Goal: Task Accomplishment & Management: Complete application form

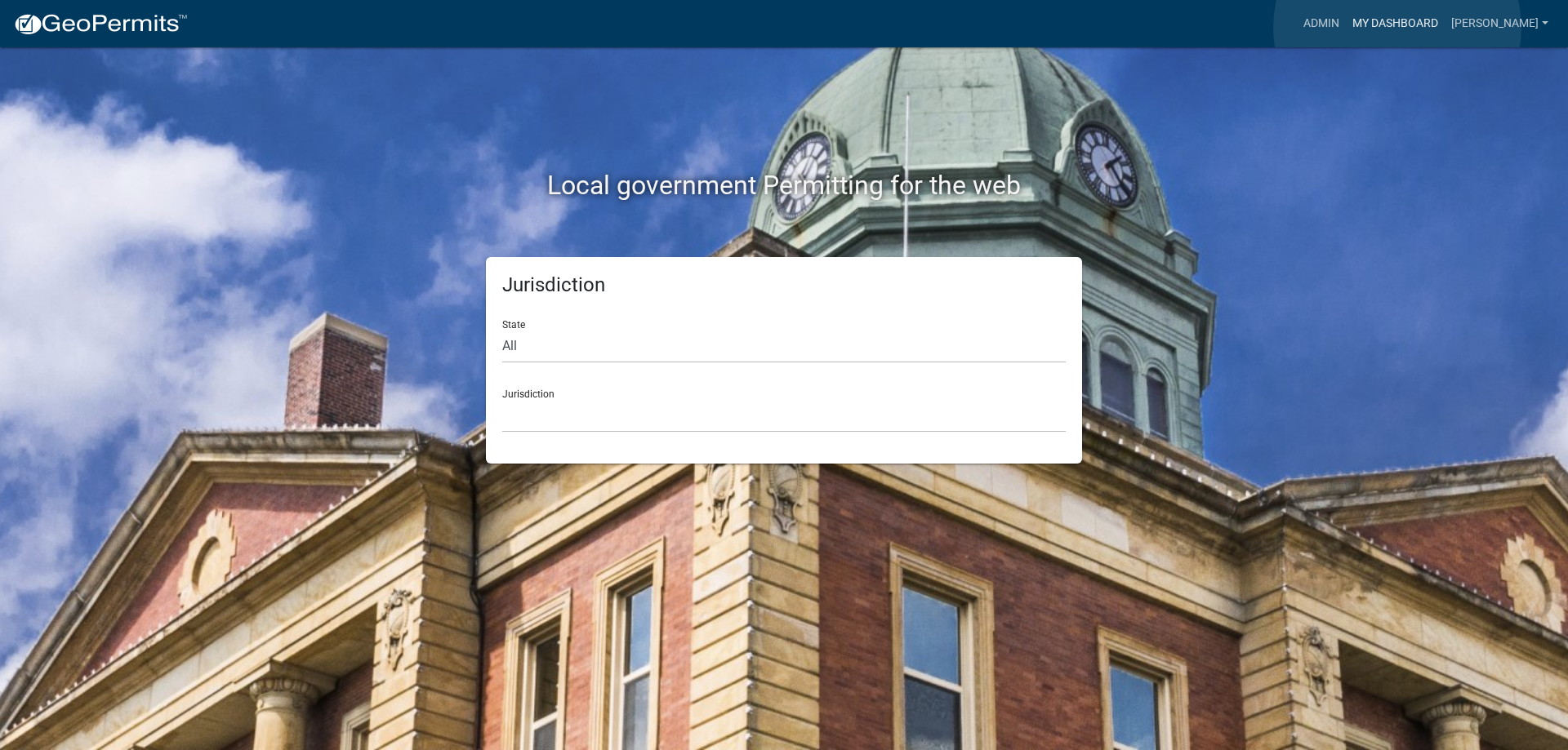
click at [1397, 28] on link "My Dashboard" at bounding box center [1395, 23] width 98 height 31
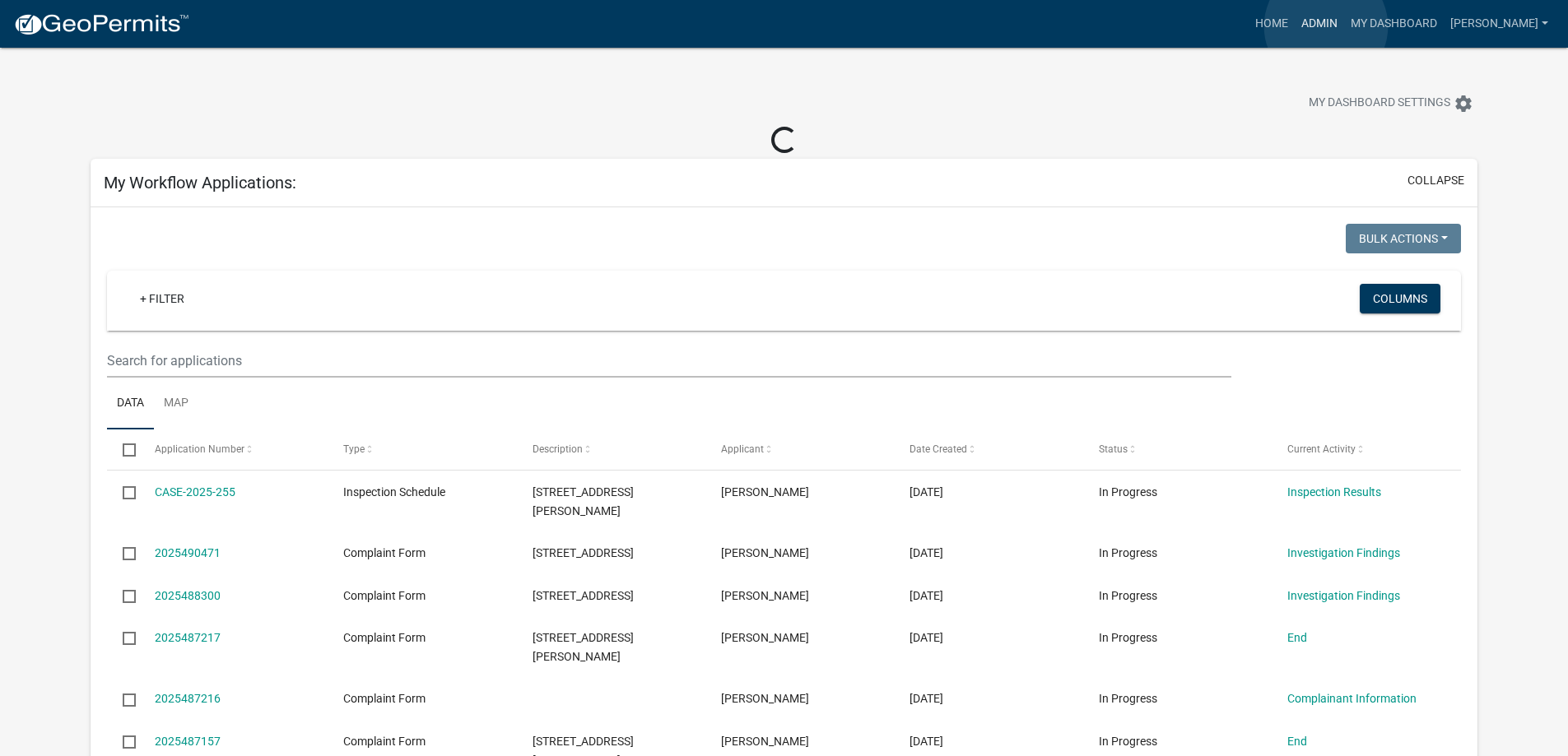
click at [1326, 26] on link "Admin" at bounding box center [1319, 23] width 50 height 31
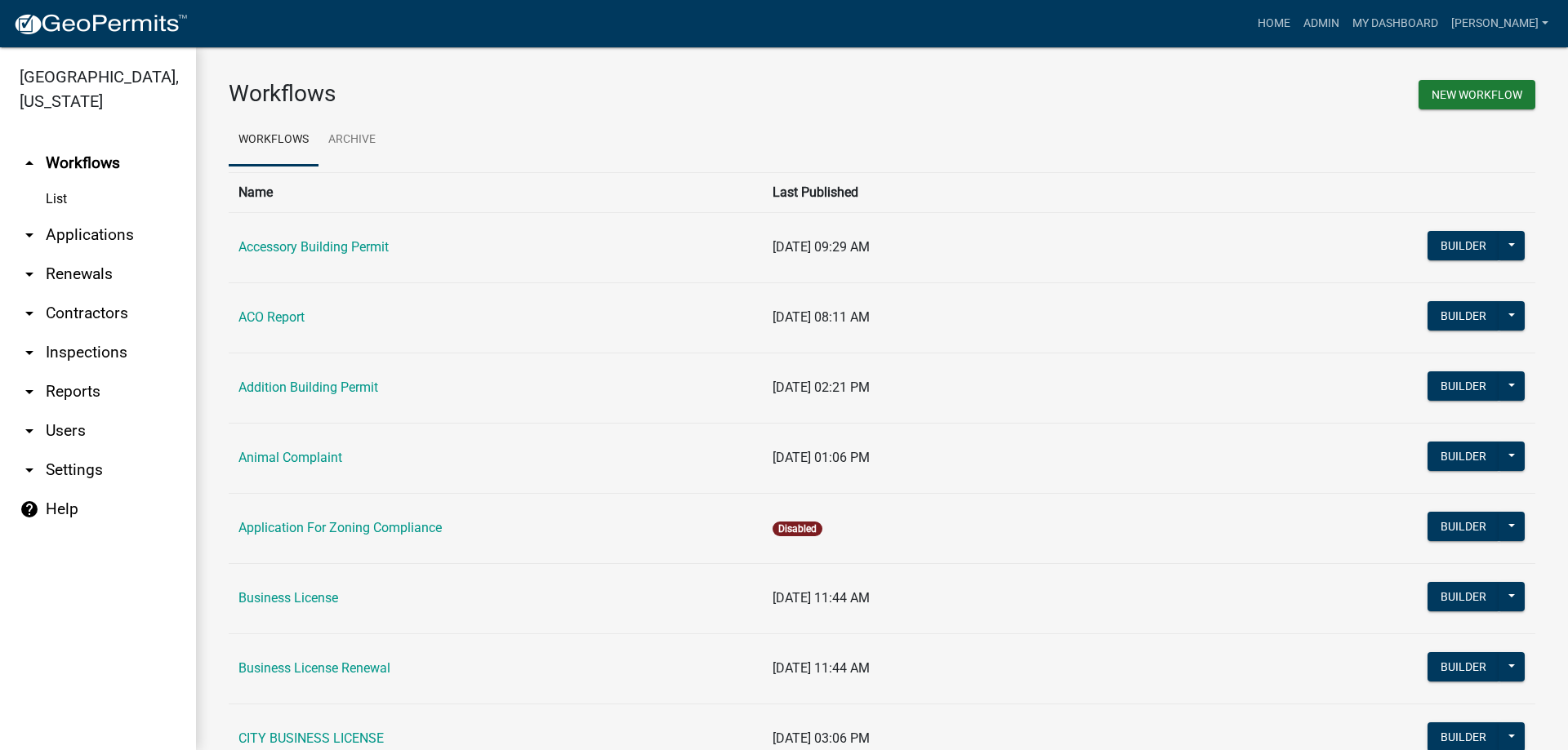
click at [74, 244] on link "arrow_drop_down Applications" at bounding box center [97, 235] width 196 height 40
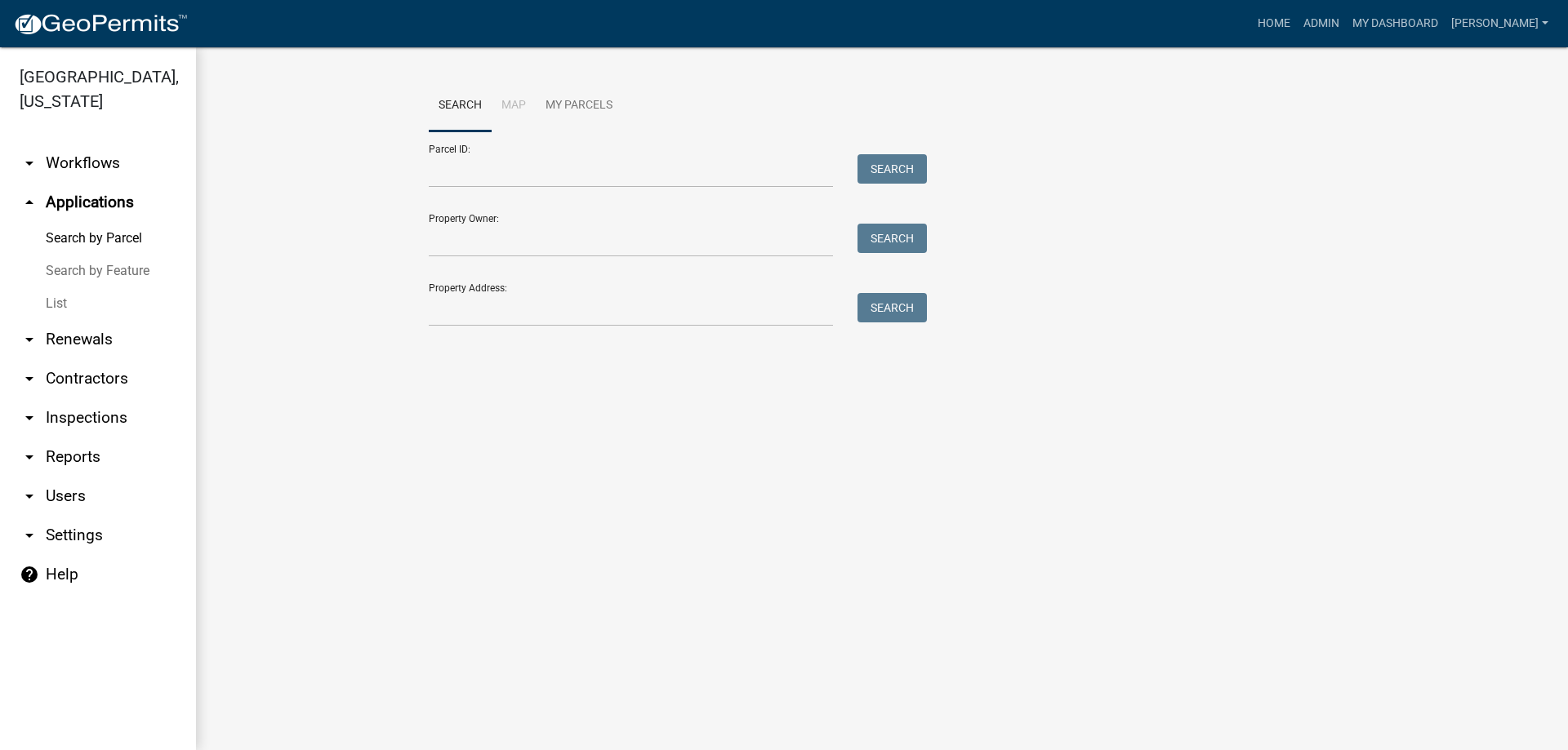
click at [59, 303] on link "List" at bounding box center [97, 304] width 196 height 33
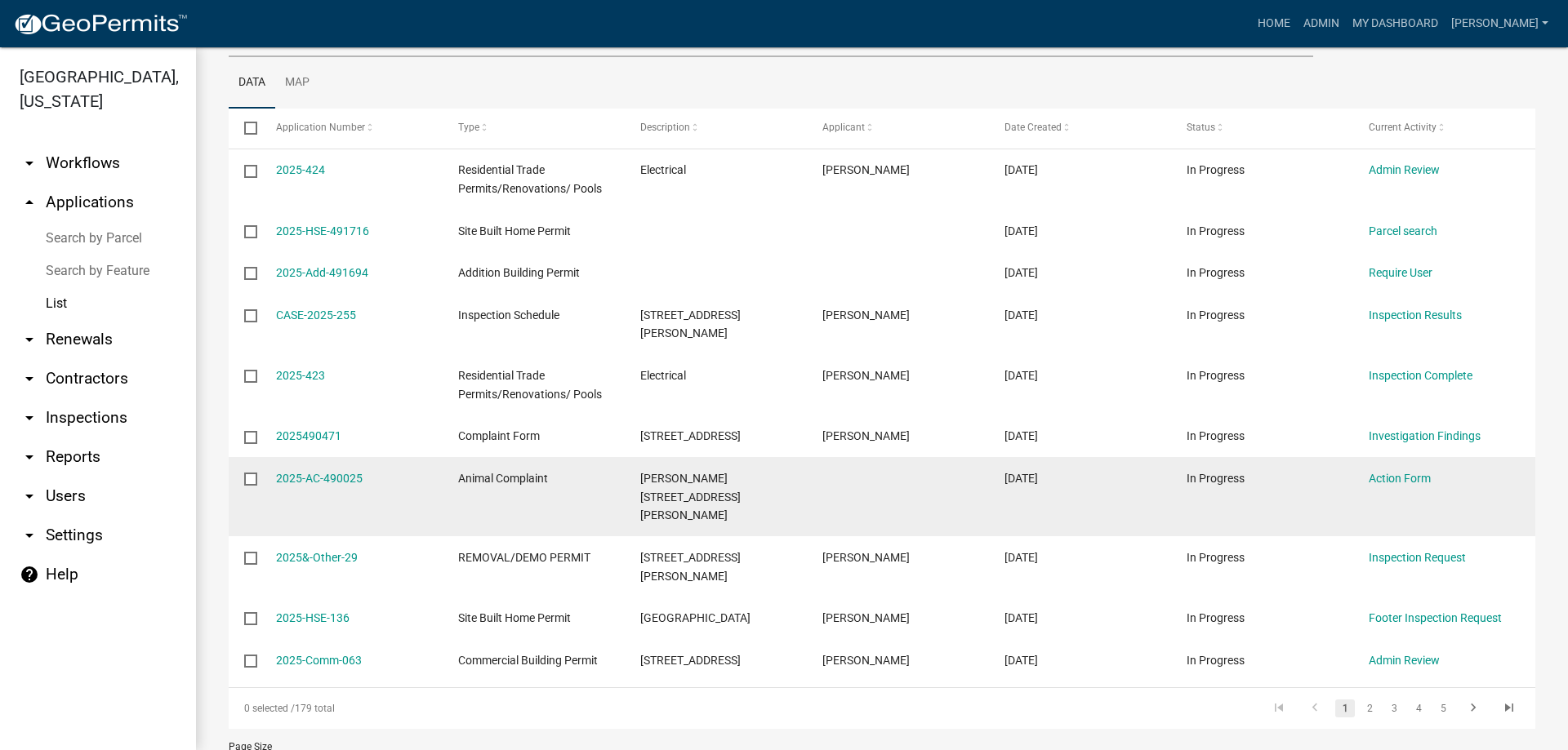
scroll to position [234, 0]
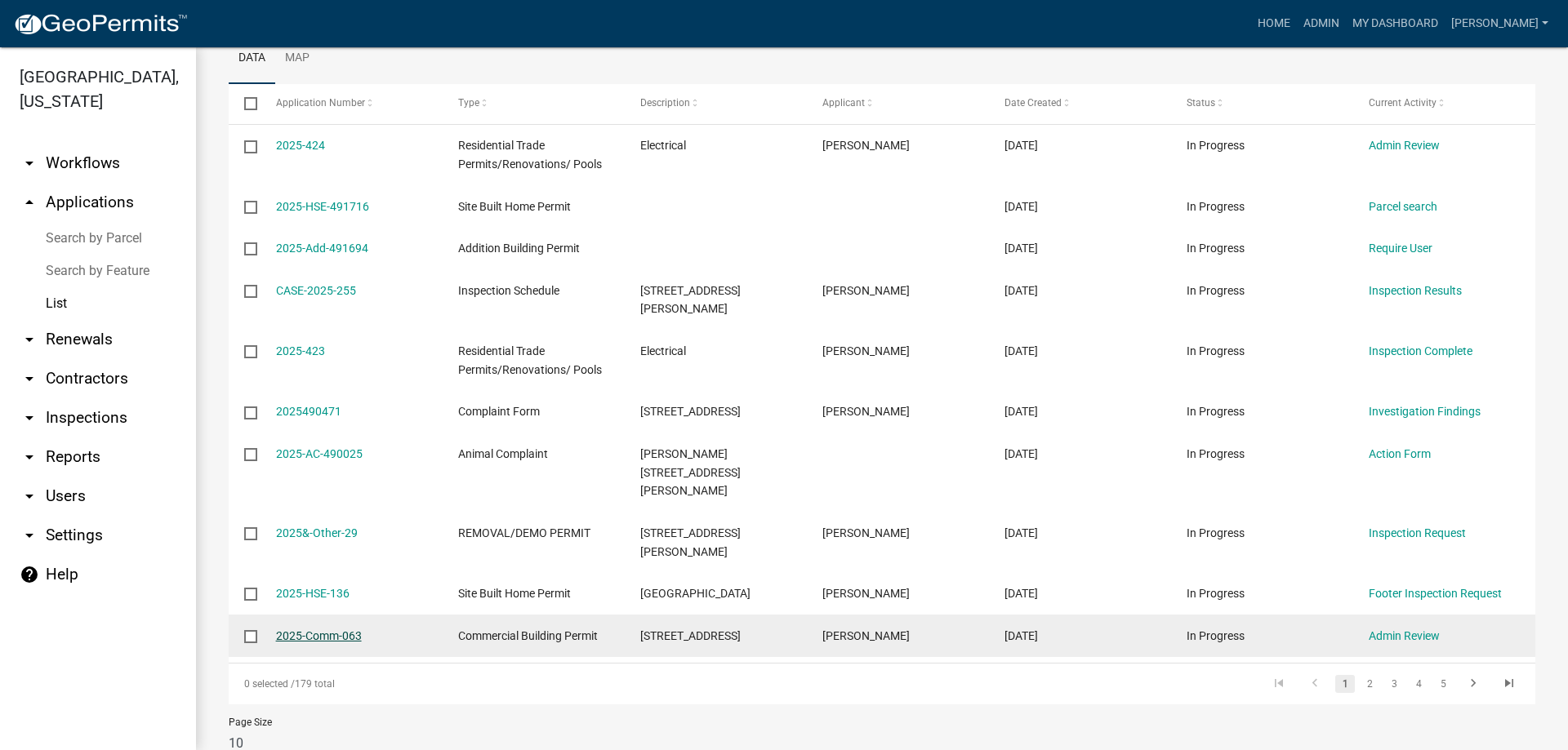
click at [327, 629] on link "2025-Comm-063" at bounding box center [318, 636] width 86 height 13
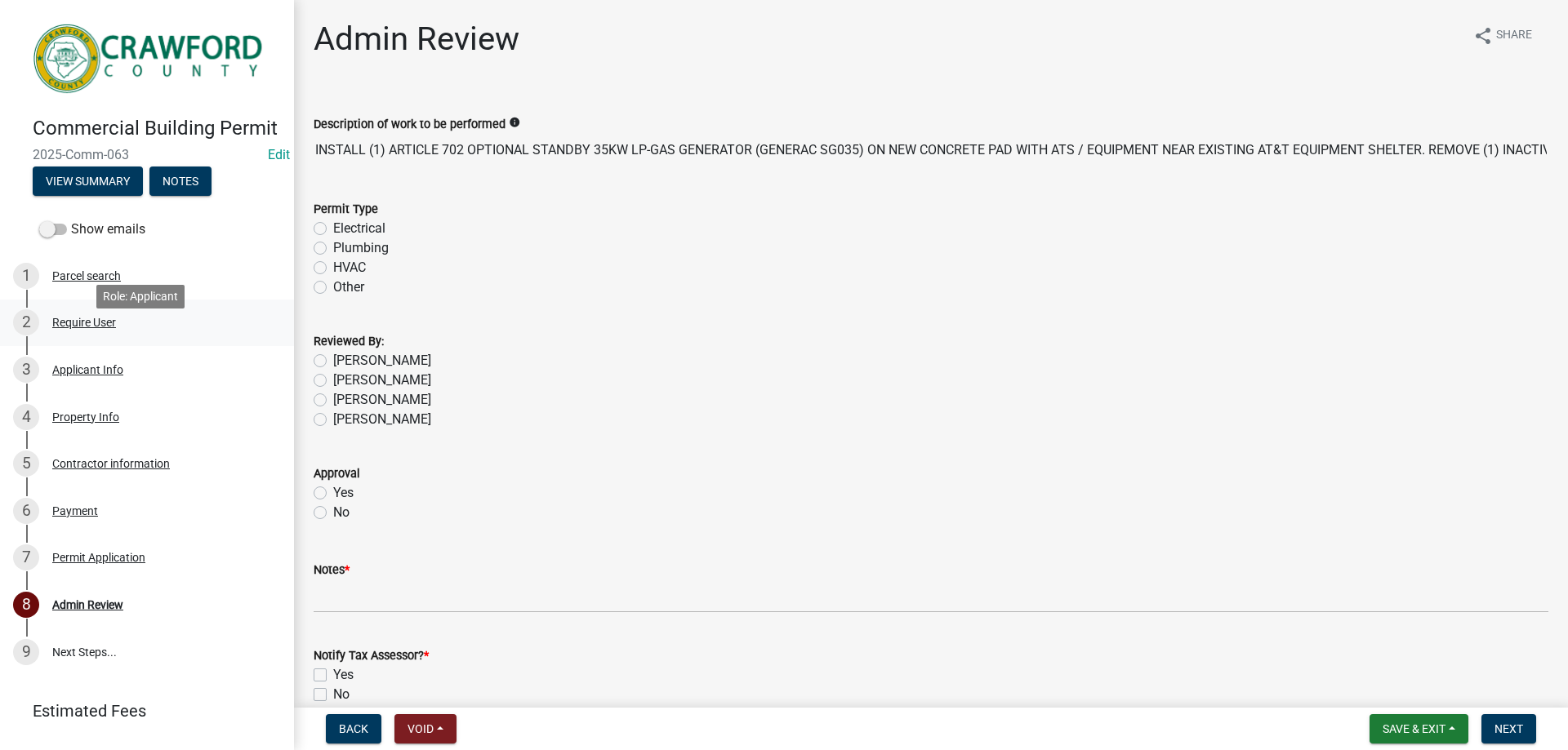
click at [99, 328] on div "Require User" at bounding box center [84, 323] width 64 height 12
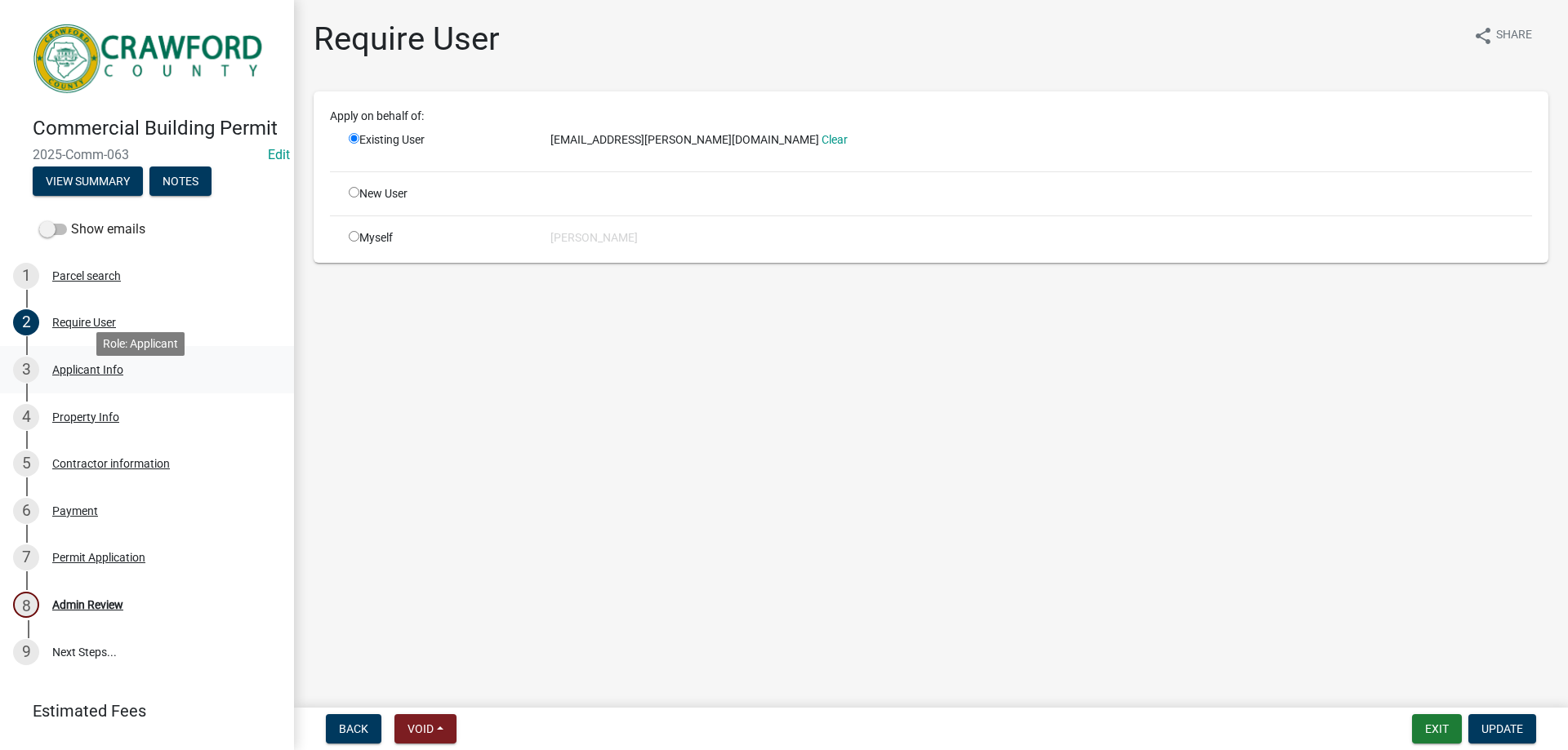
click at [66, 376] on div "Applicant Info" at bounding box center [88, 370] width 71 height 12
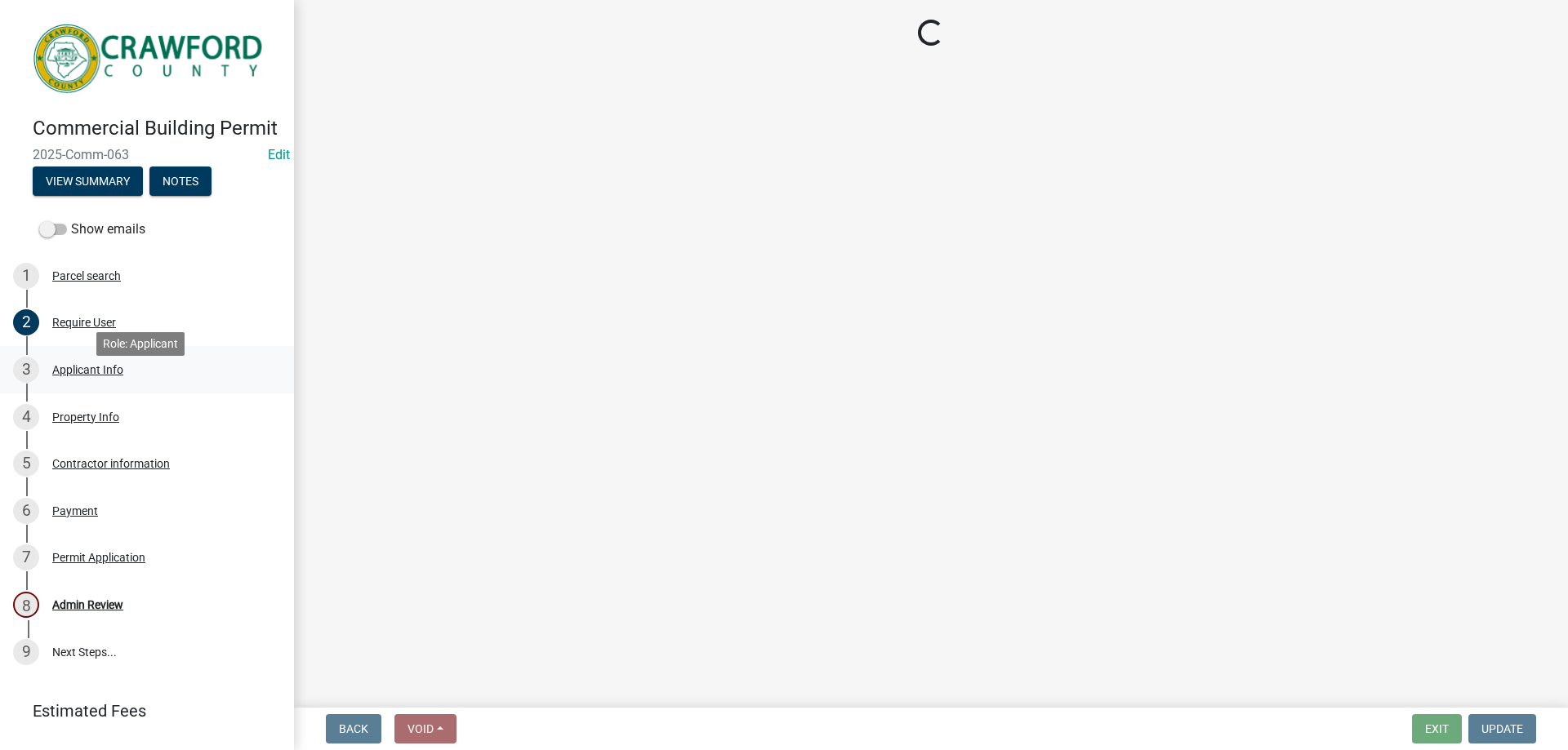
select select "7547654c-6a2b-418c-8f9d-b50998ca6dd7"
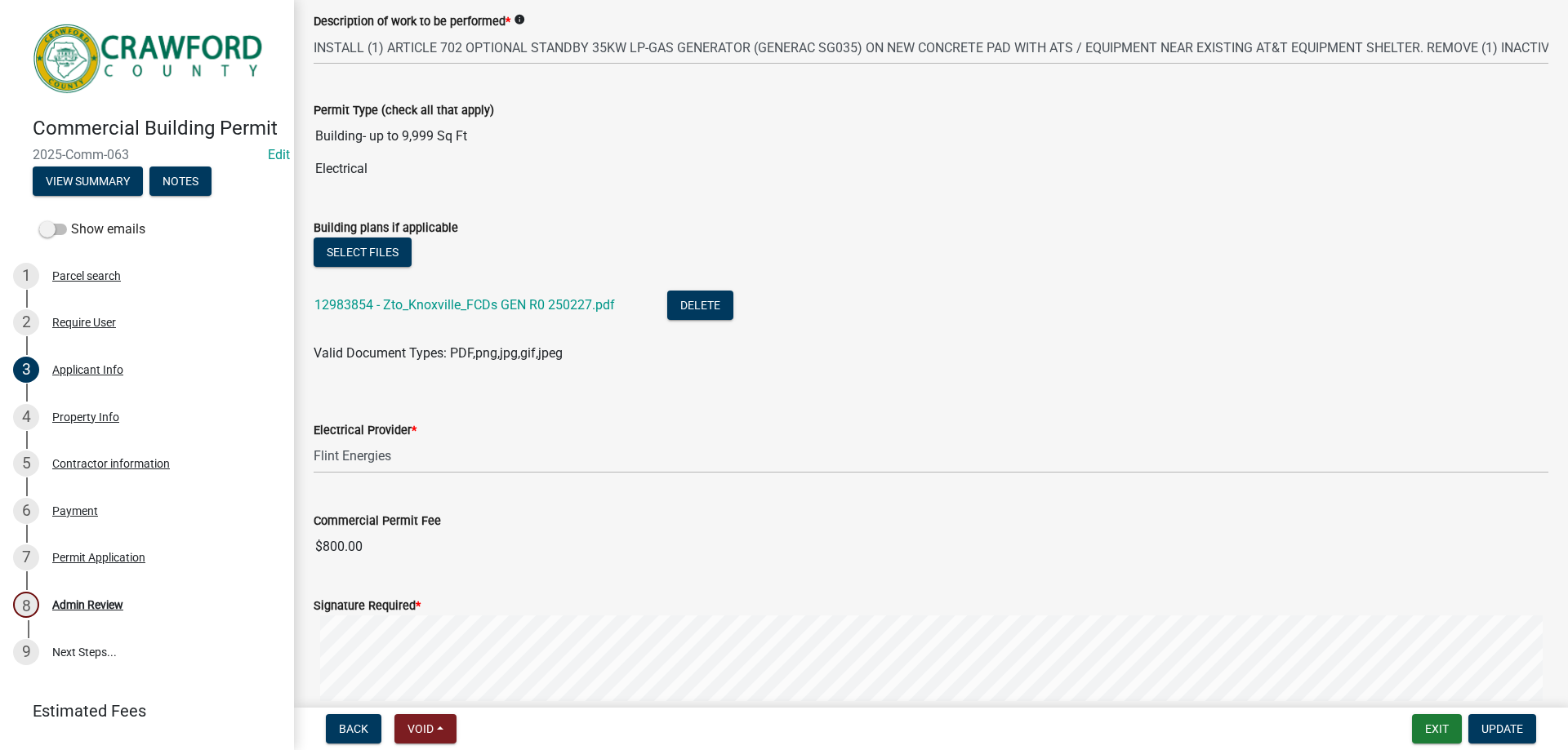
scroll to position [654, 0]
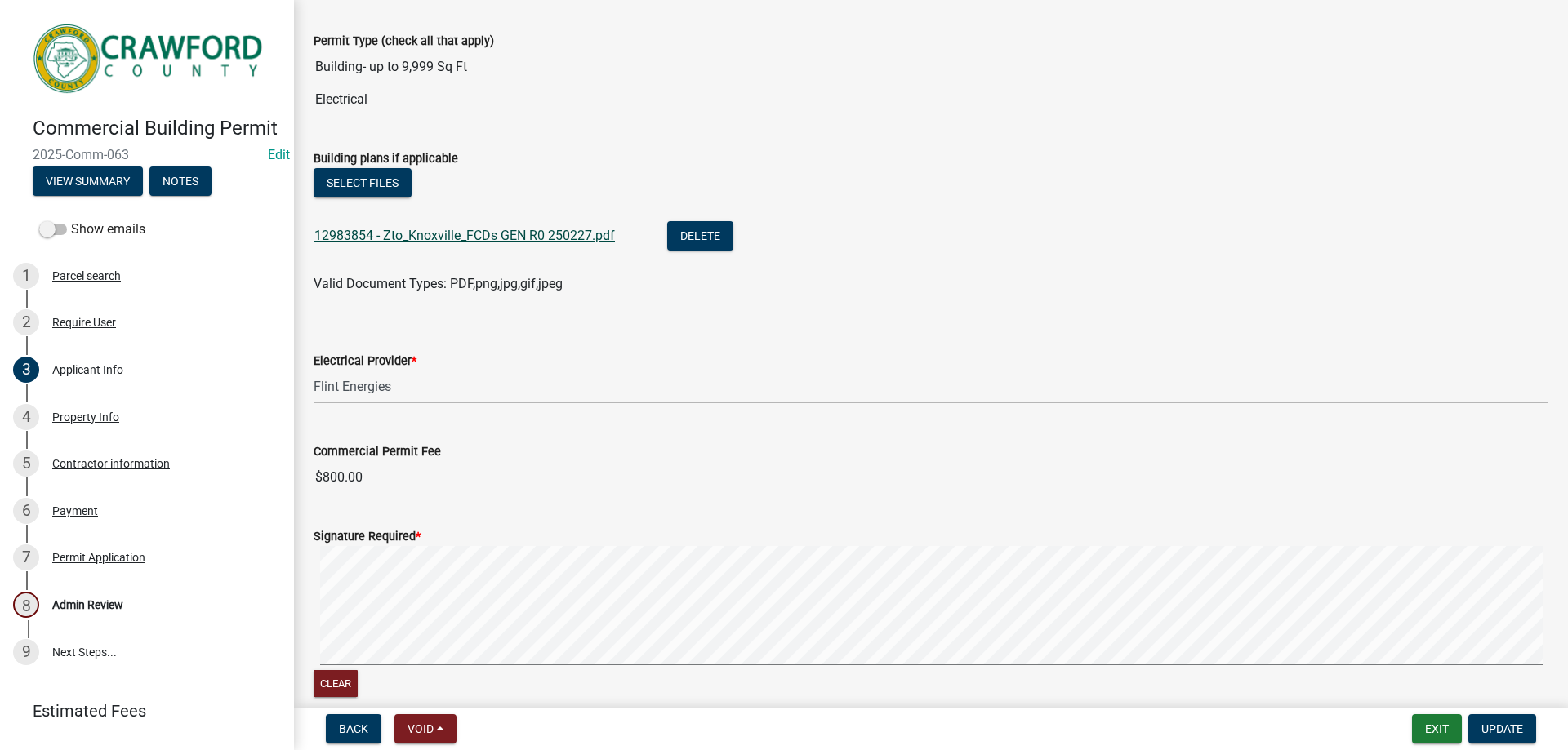
click at [496, 231] on link "12983854 - Zto_Knoxville_FCDs GEN R0 250227.pdf" at bounding box center [465, 235] width 301 height 15
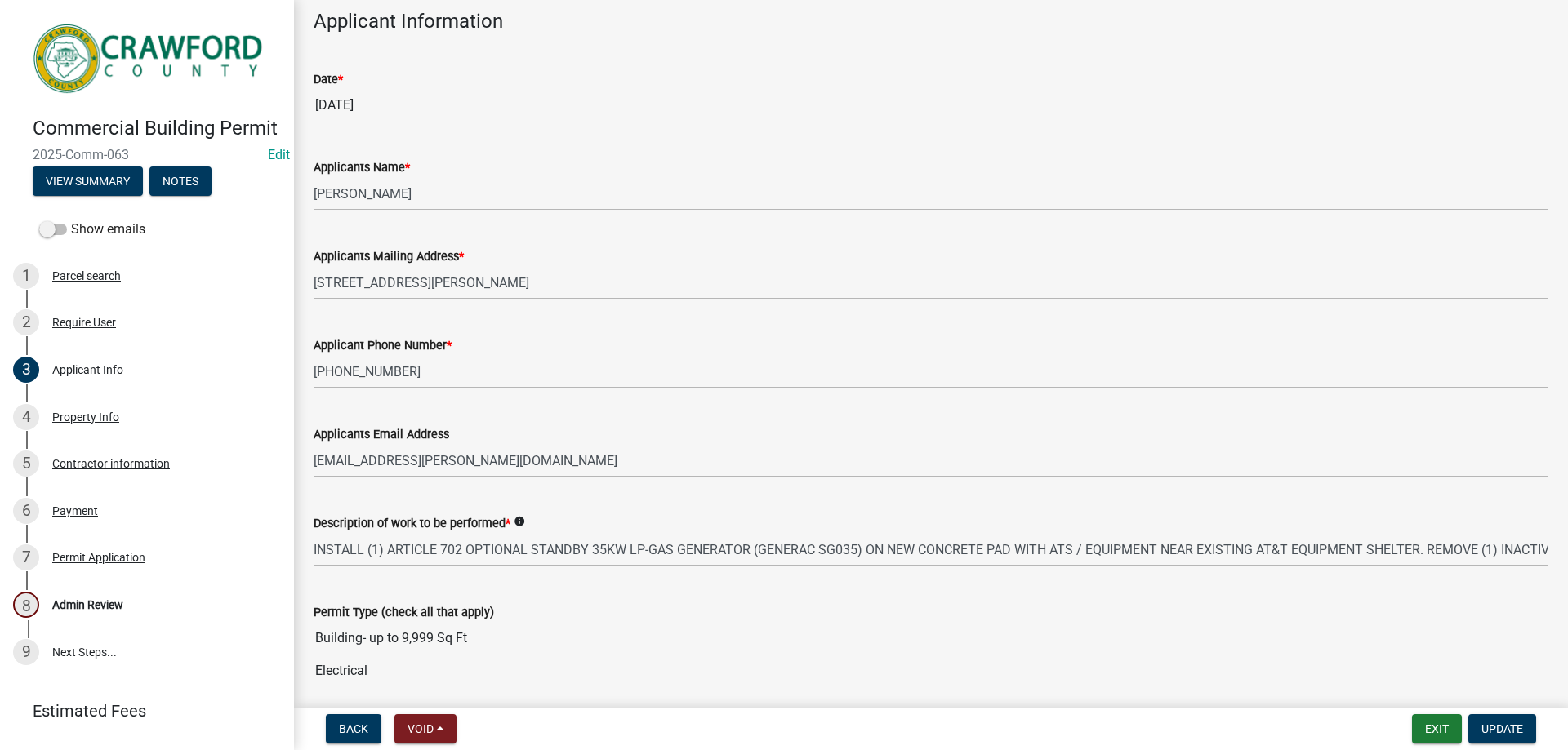
scroll to position [0, 0]
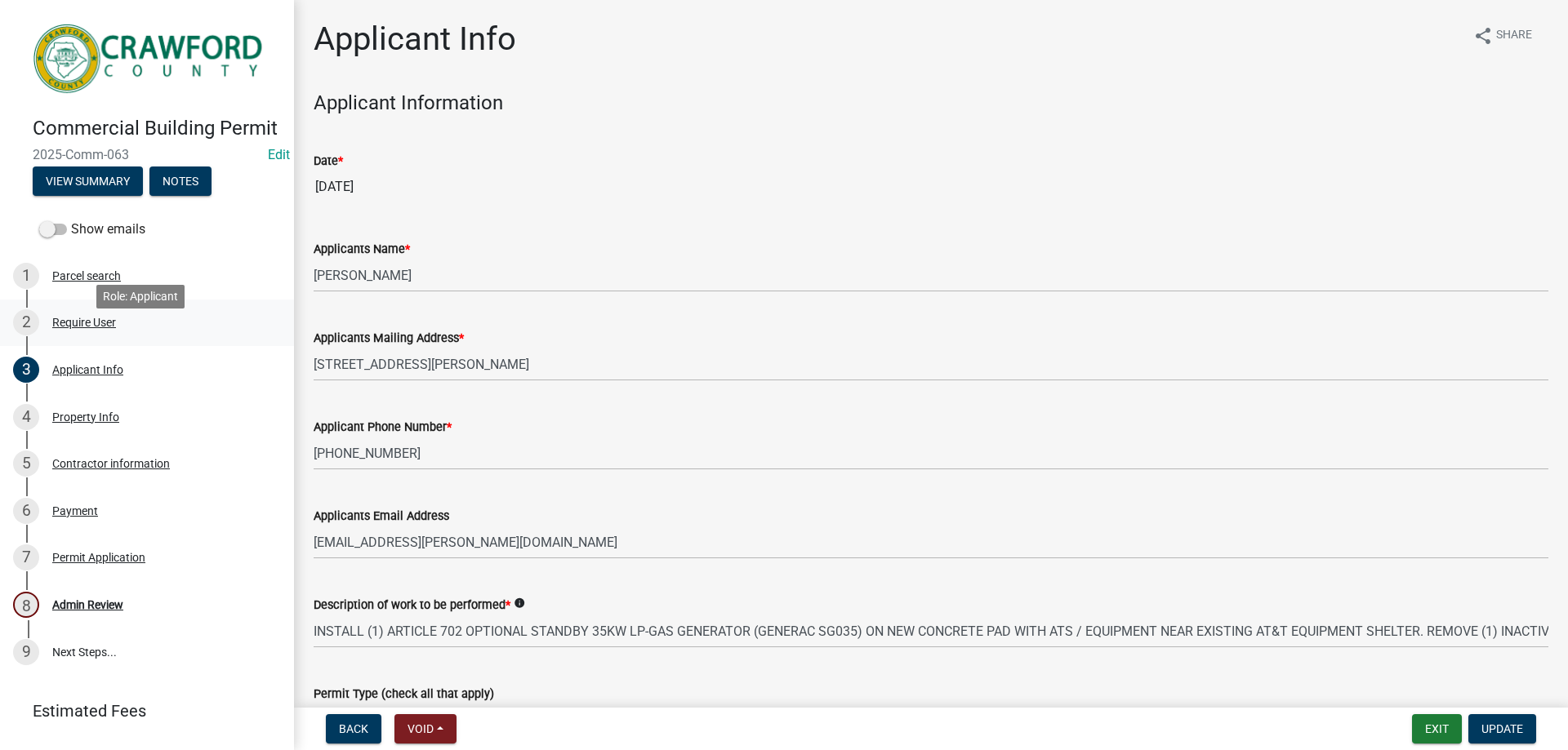
click at [94, 334] on div "2 Require User" at bounding box center [141, 322] width 255 height 26
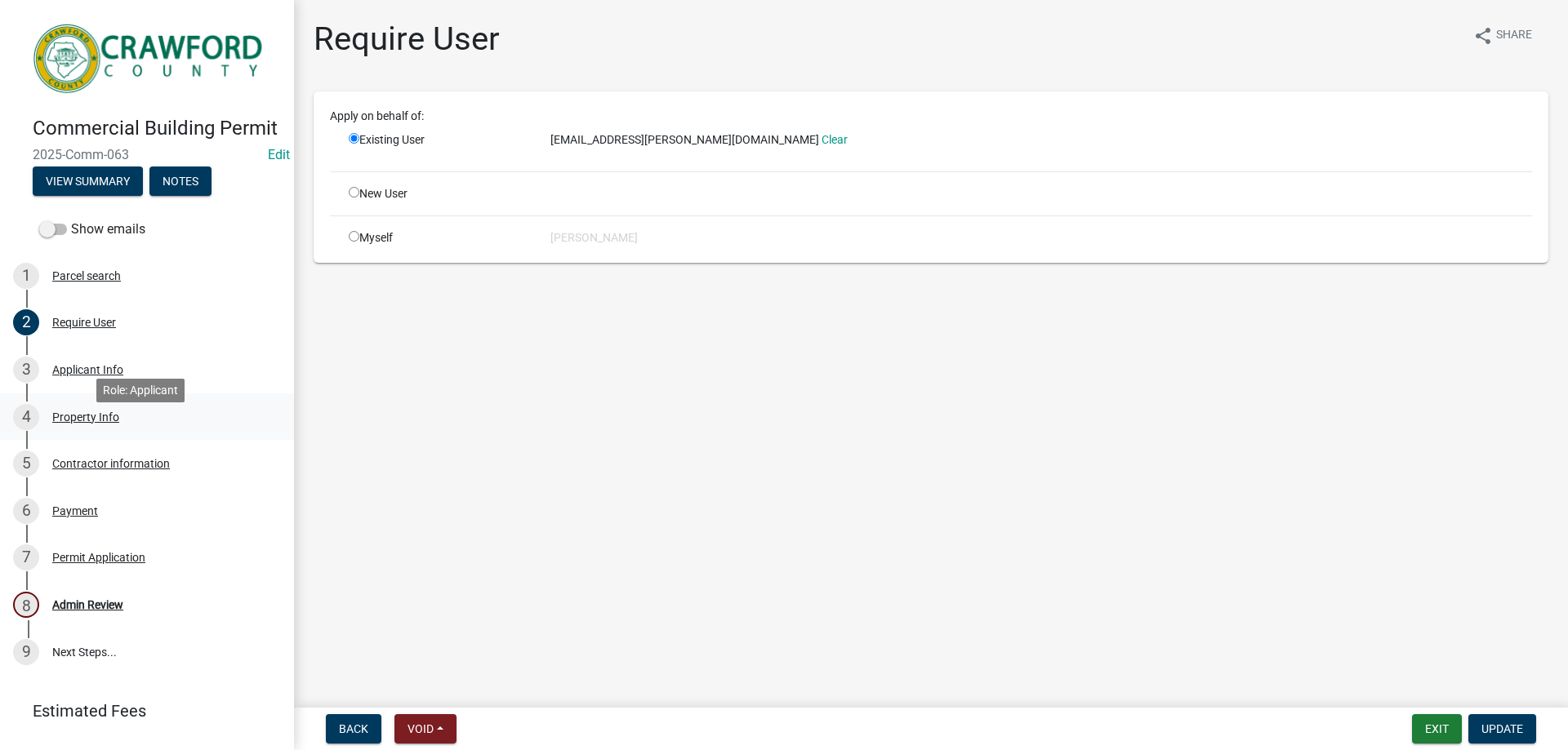
click at [83, 423] on div "Property Info" at bounding box center [85, 417] width 67 height 12
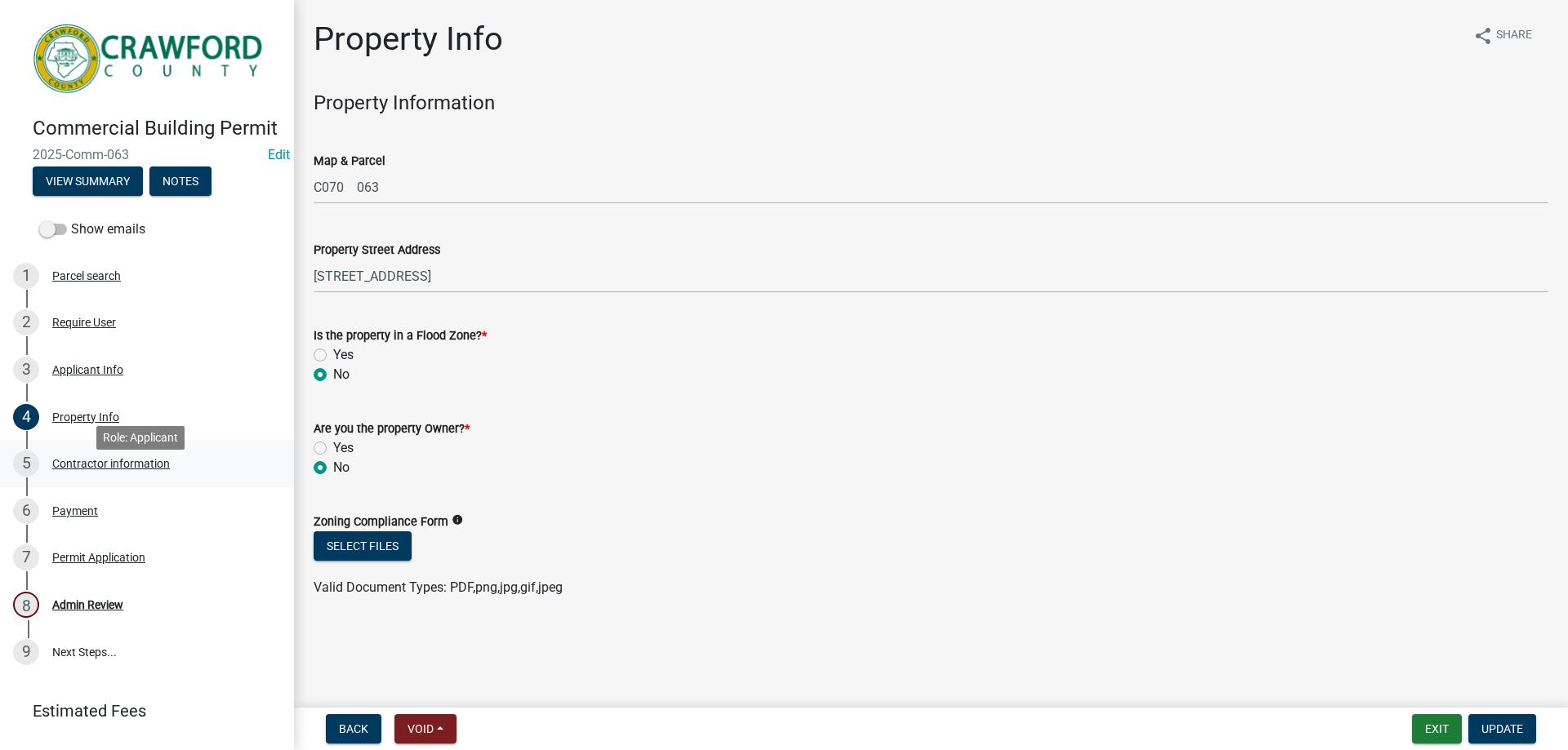
click at [157, 475] on div "5 Contractor information" at bounding box center [141, 463] width 255 height 26
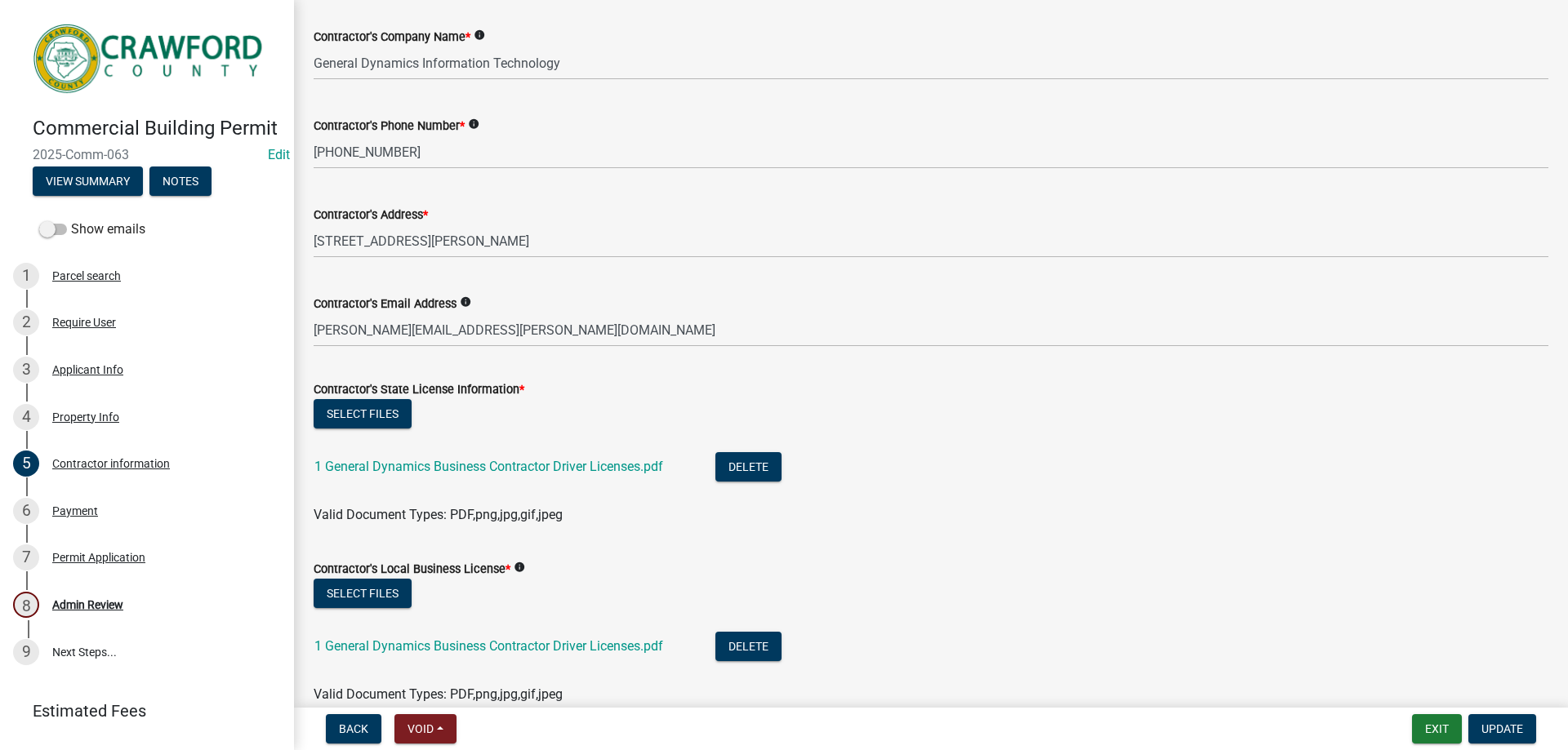
scroll to position [163, 0]
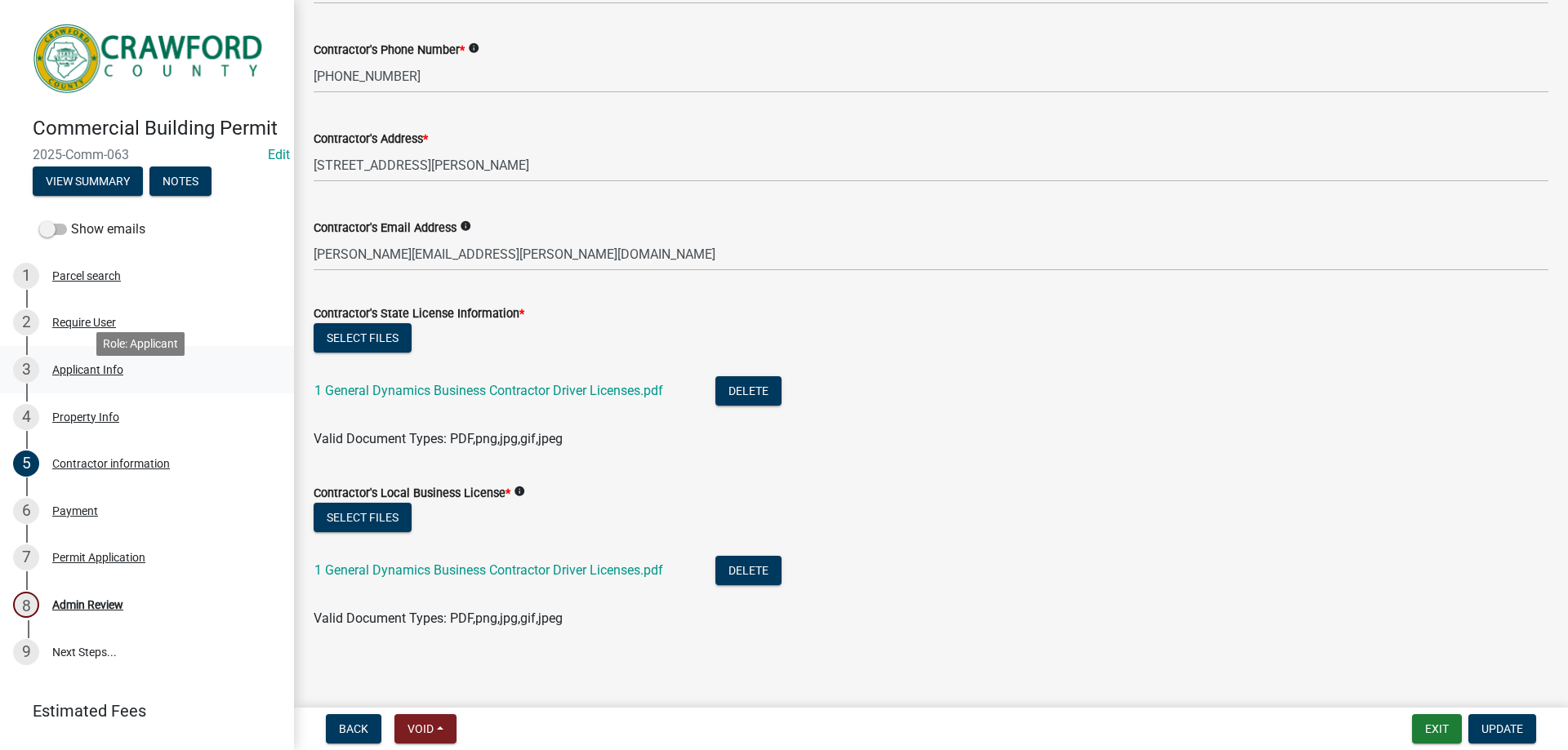
click at [104, 376] on div "Applicant Info" at bounding box center [88, 370] width 71 height 12
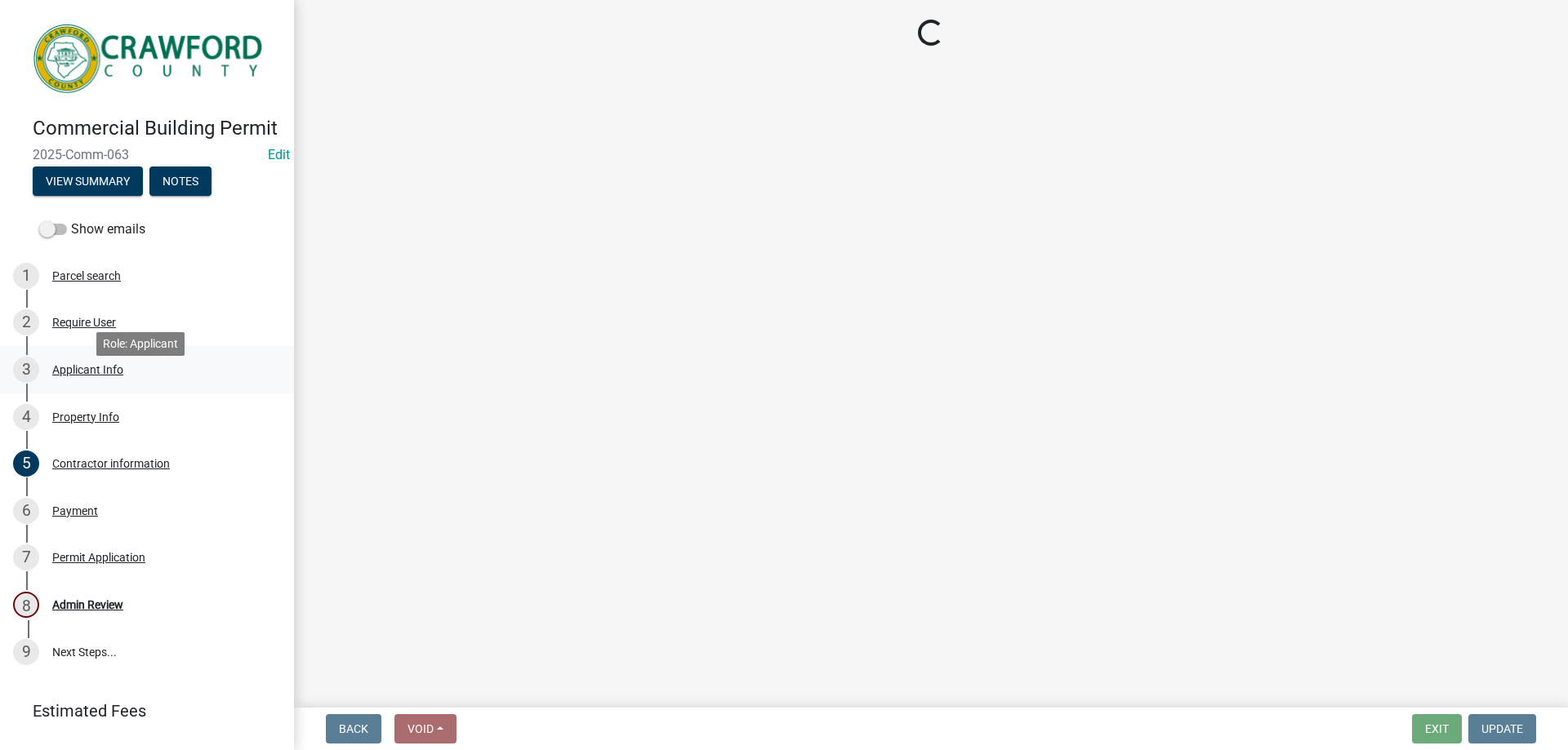
select select "7547654c-6a2b-418c-8f9d-b50998ca6dd7"
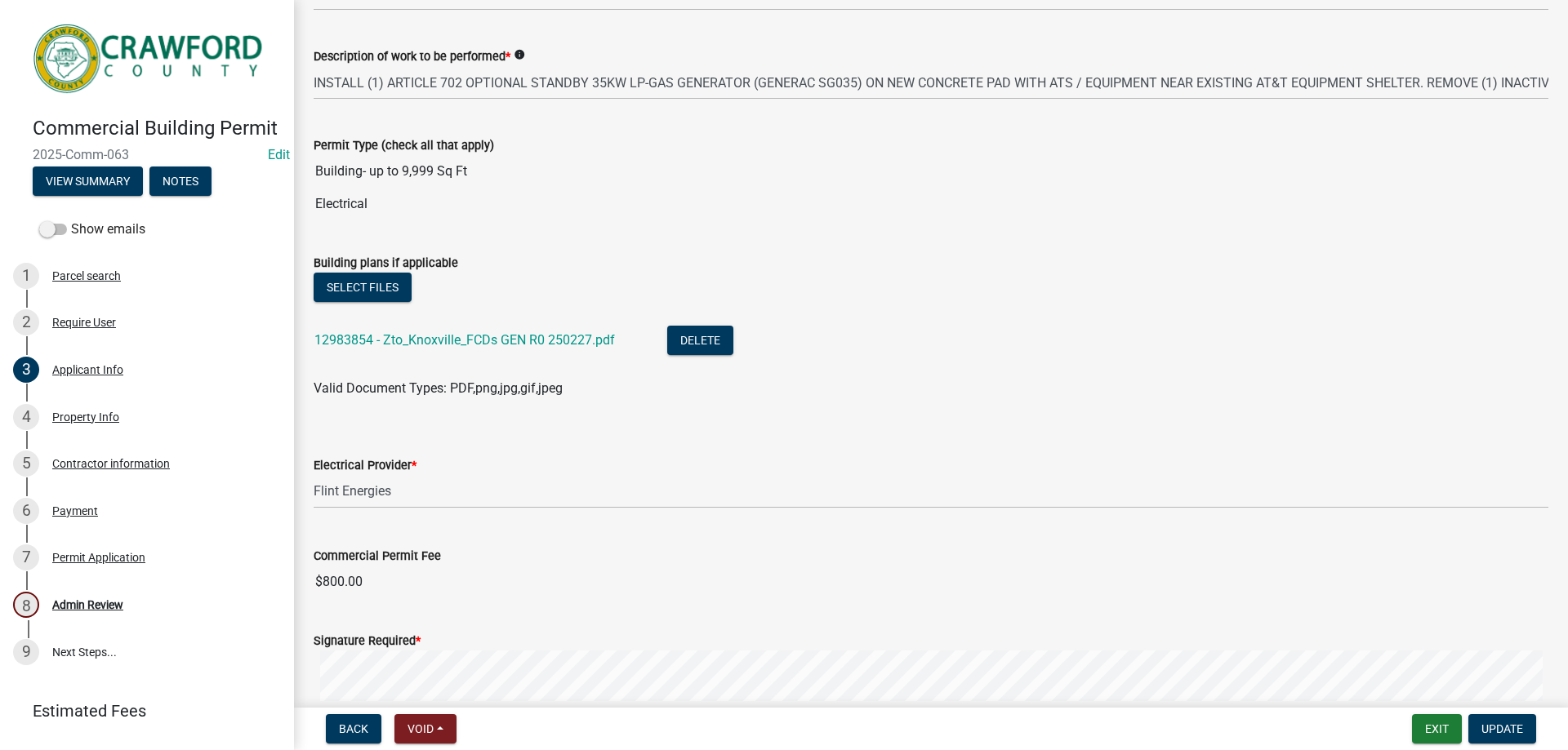
scroll to position [572, 0]
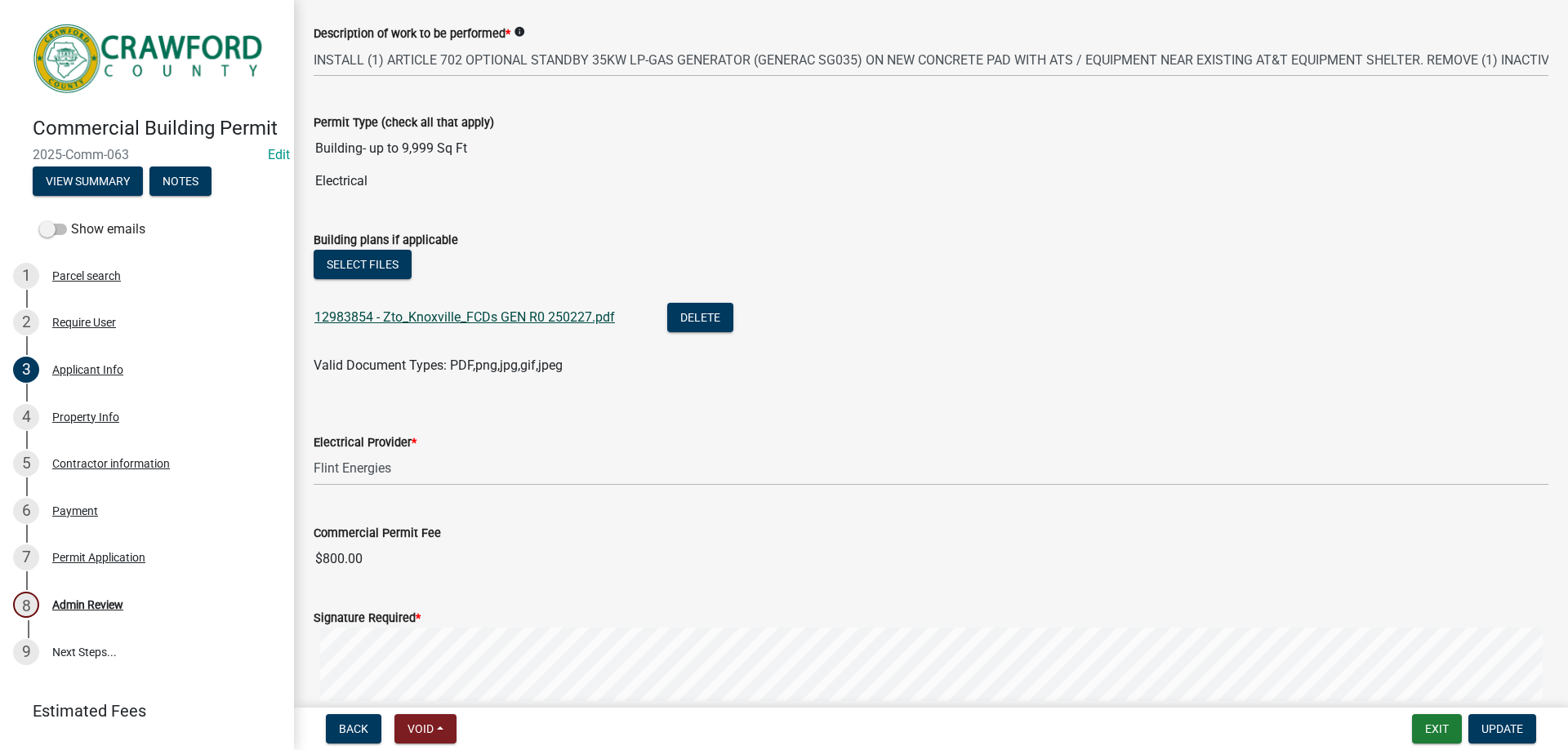
click at [477, 320] on link "12983854 - Zto_Knoxville_FCDs GEN R0 250227.pdf" at bounding box center [465, 317] width 301 height 15
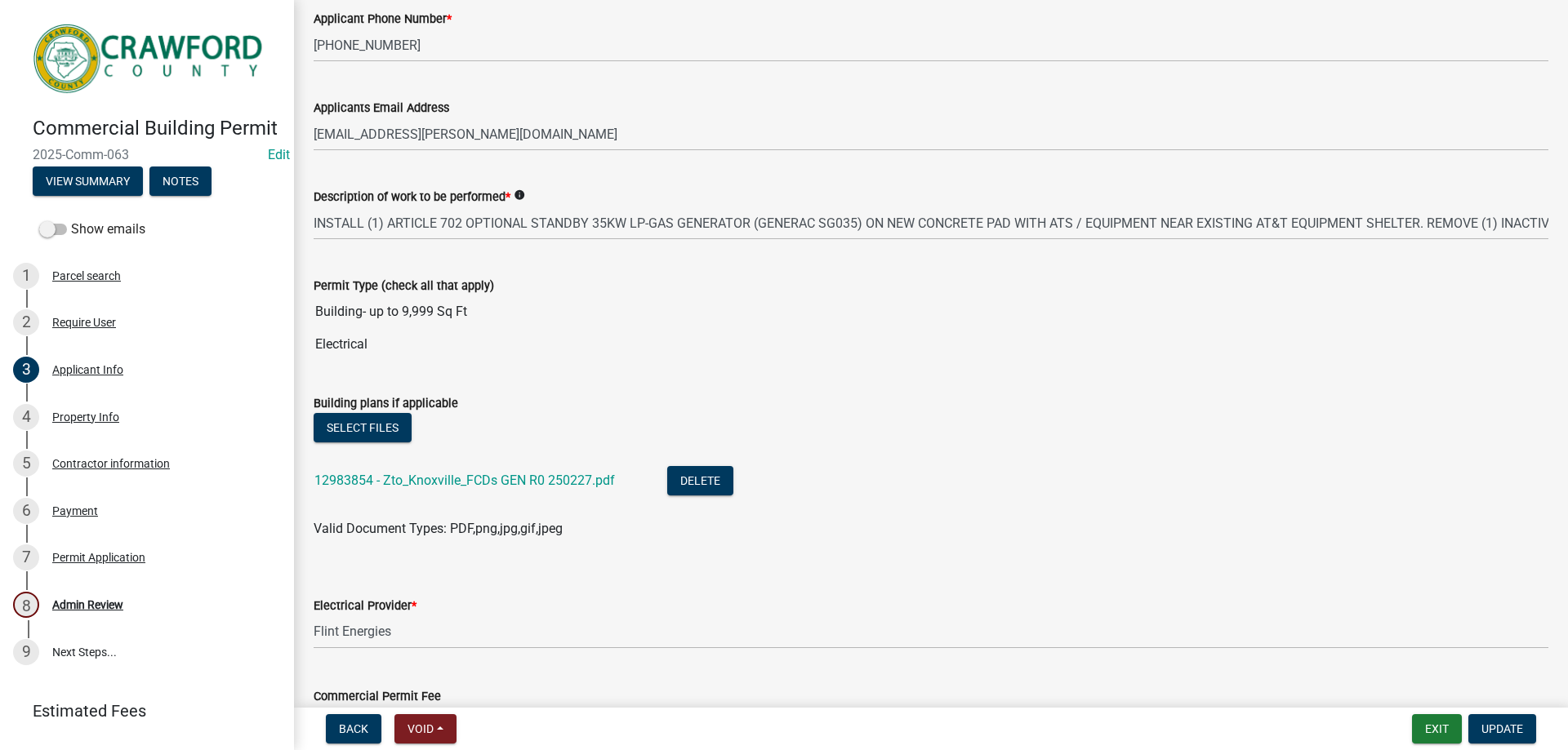
scroll to position [163, 0]
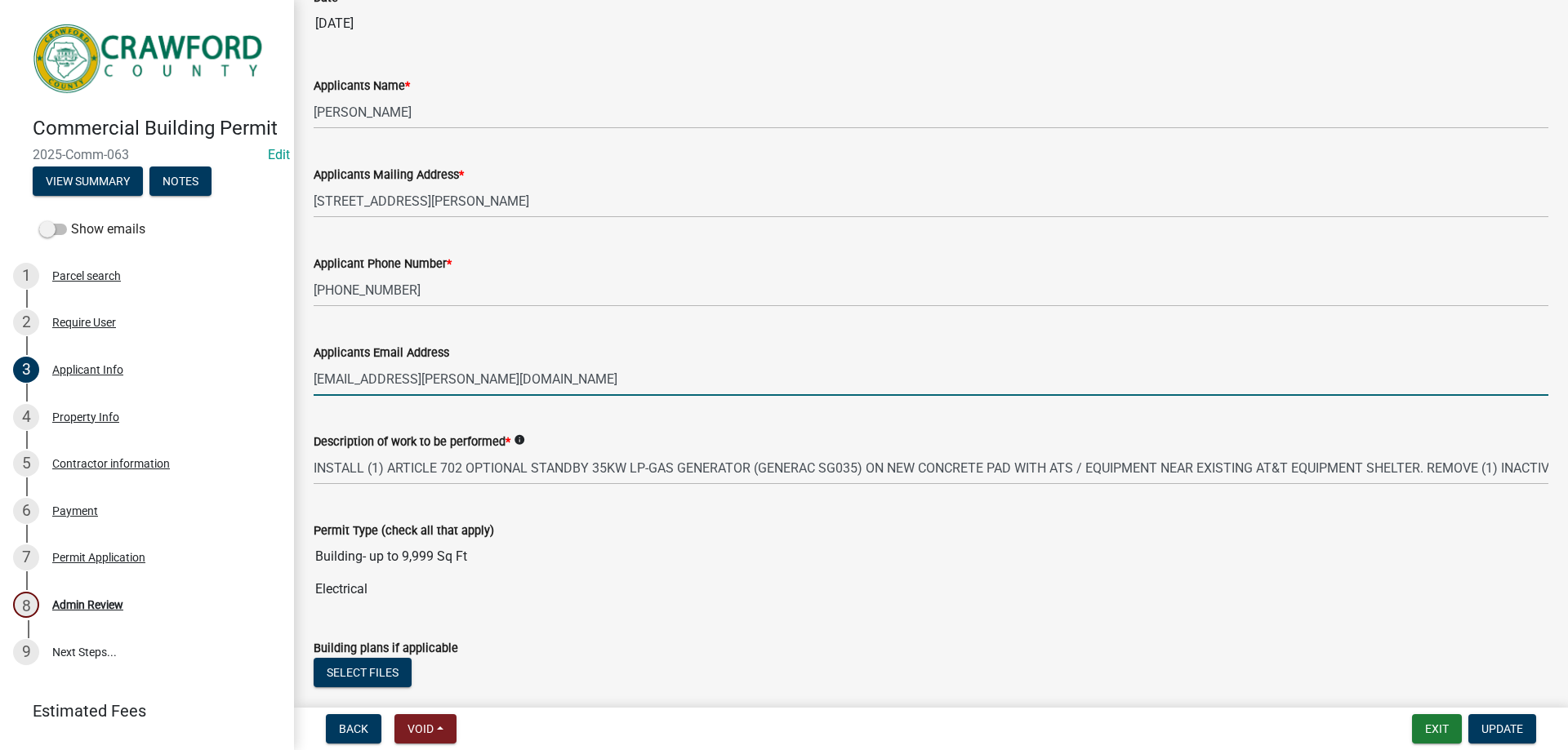
drag, startPoint x: 483, startPoint y: 390, endPoint x: 311, endPoint y: 386, distance: 172.0
click at [311, 386] on div "Applicants Email Address [EMAIL_ADDRESS][PERSON_NAME][DOMAIN_NAME]" at bounding box center [932, 358] width 1259 height 76
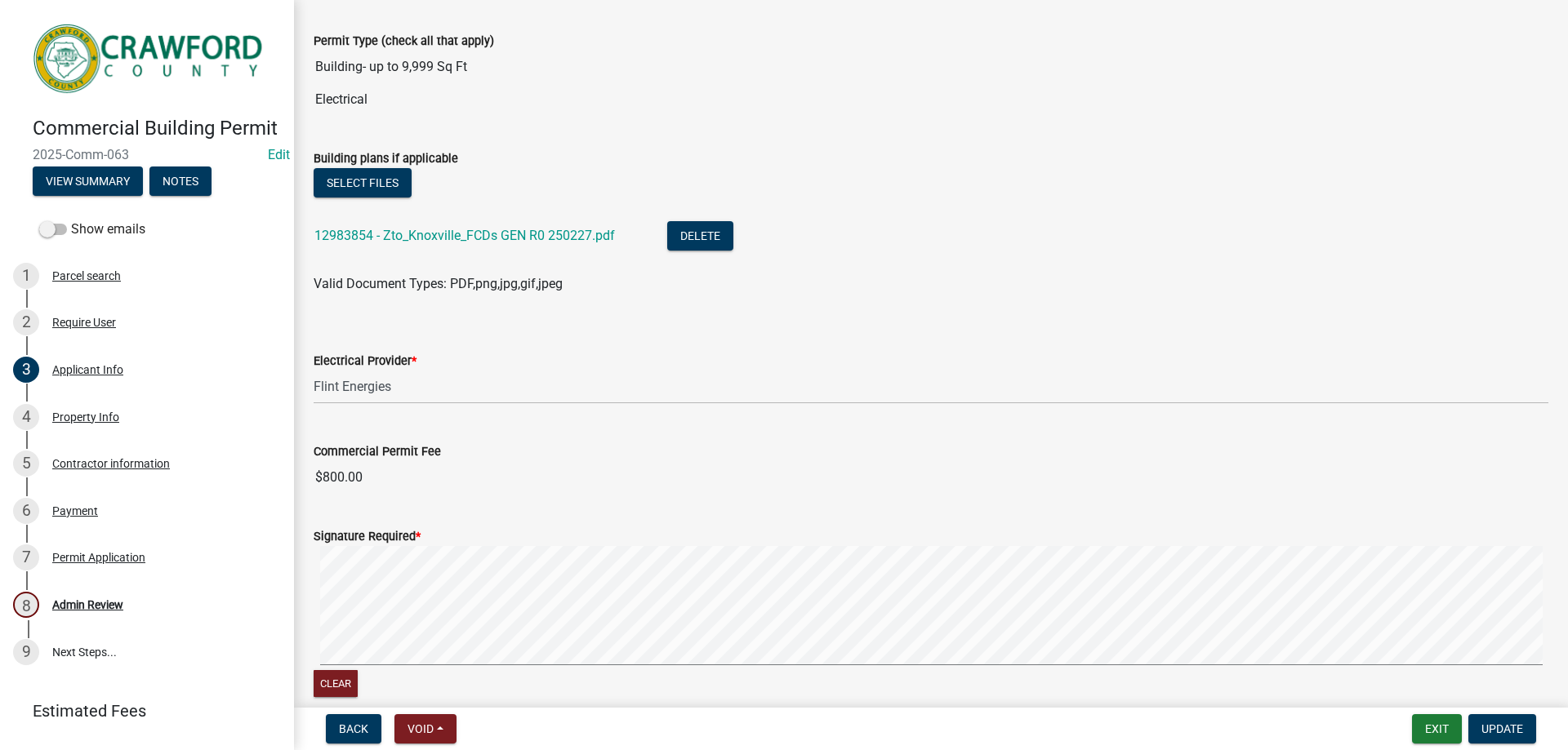
scroll to position [731, 0]
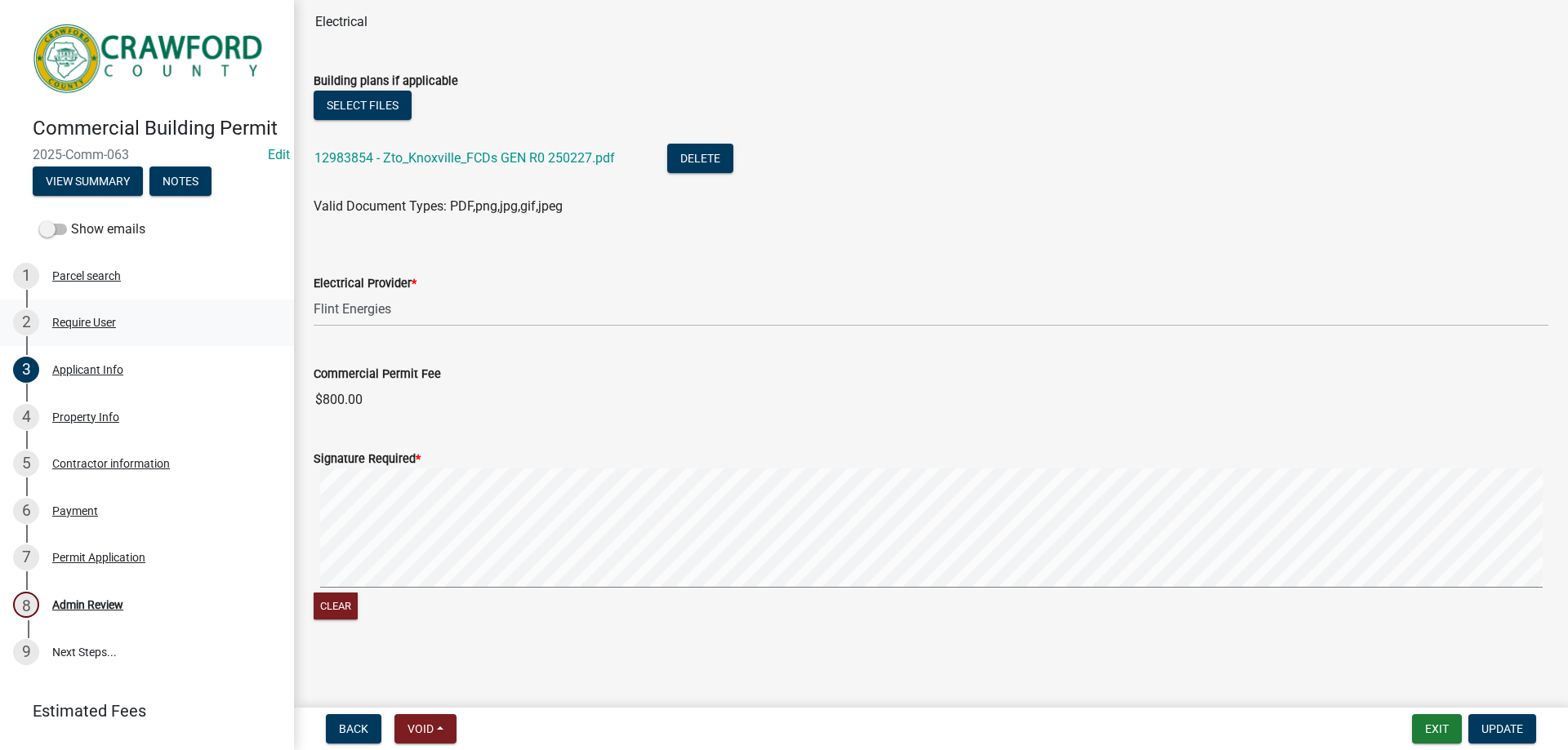
click at [105, 328] on div "Require User" at bounding box center [84, 323] width 64 height 12
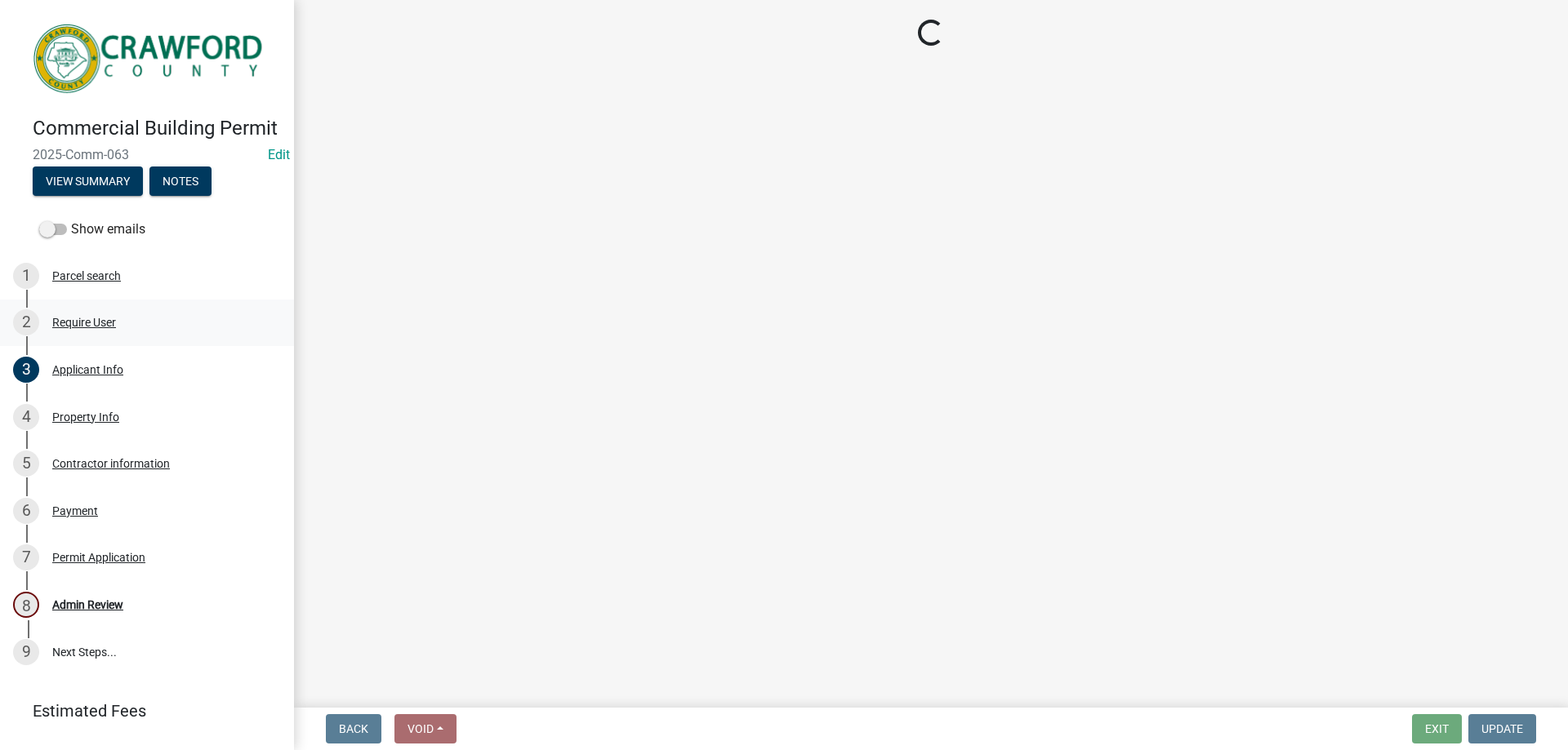
scroll to position [0, 0]
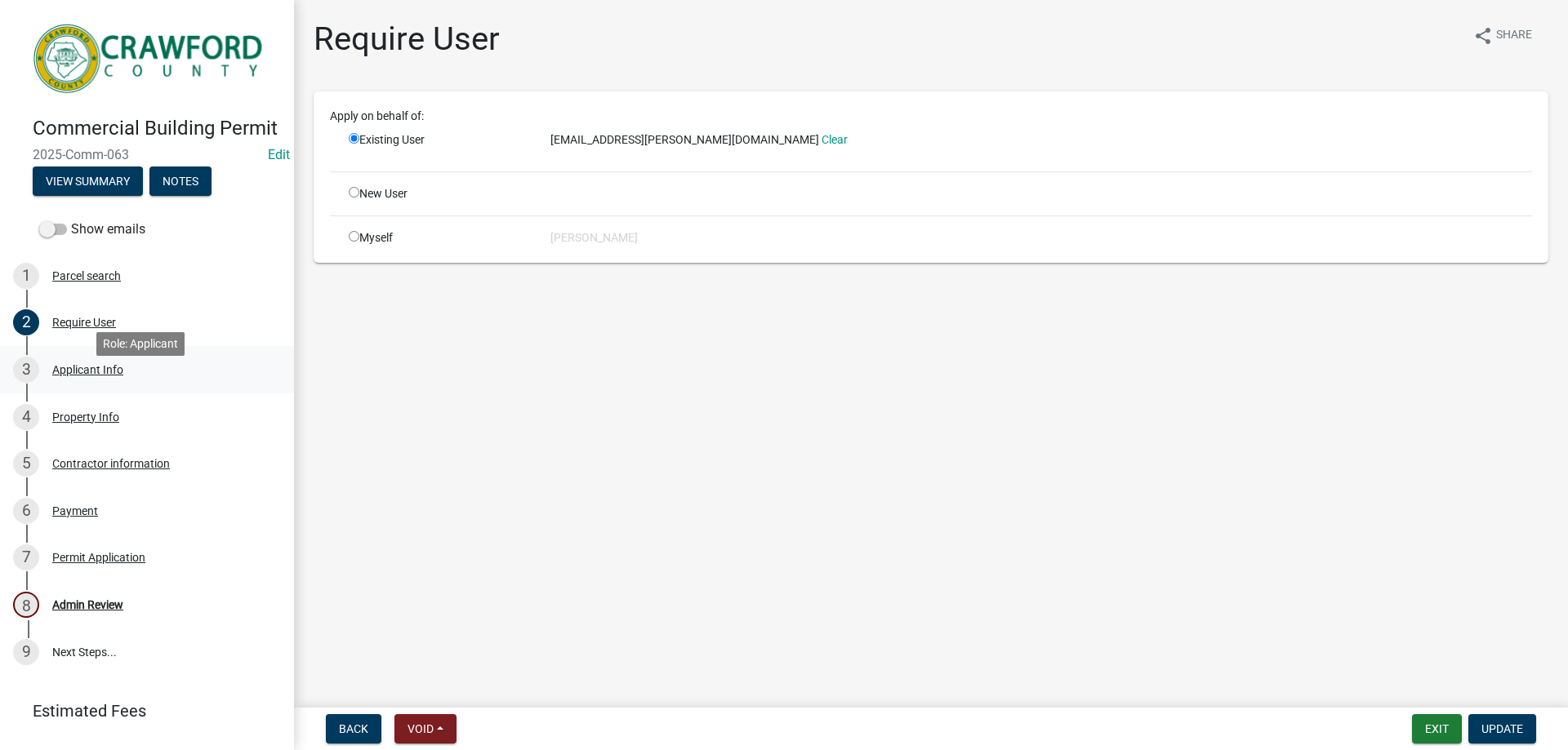
click at [83, 376] on div "Applicant Info" at bounding box center [88, 370] width 71 height 12
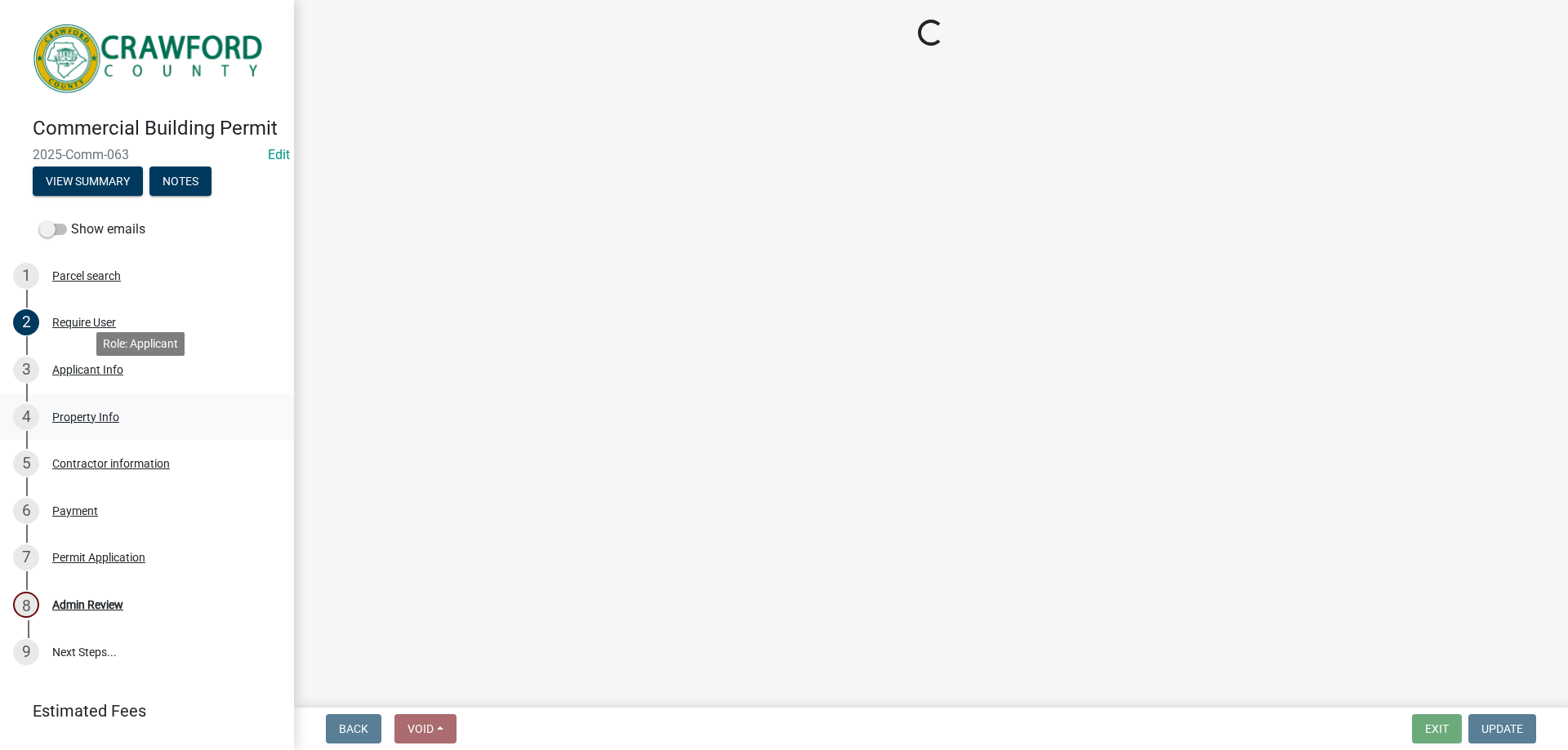
select select "7547654c-6a2b-418c-8f9d-b50998ca6dd7"
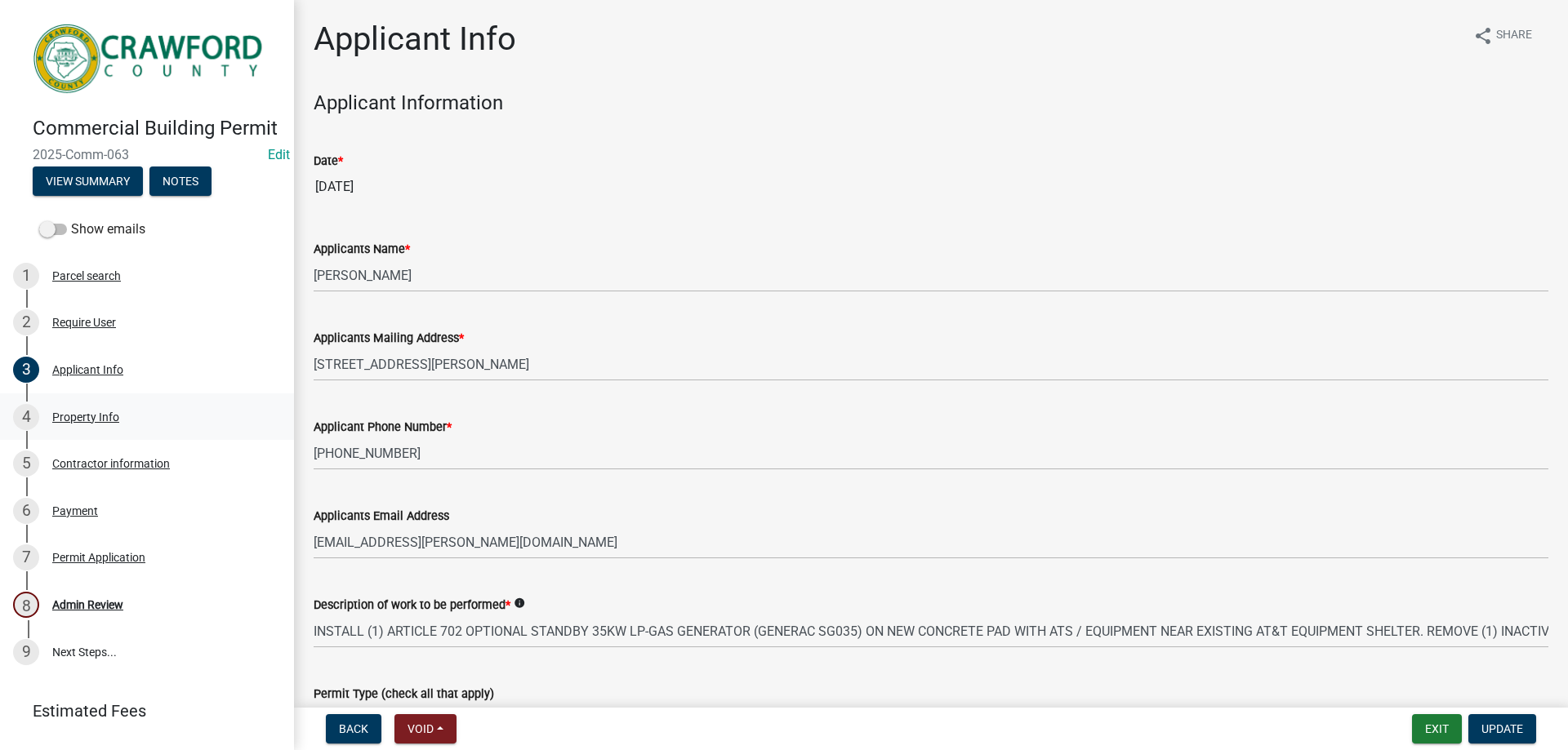
click at [90, 423] on div "Property Info" at bounding box center [85, 417] width 67 height 12
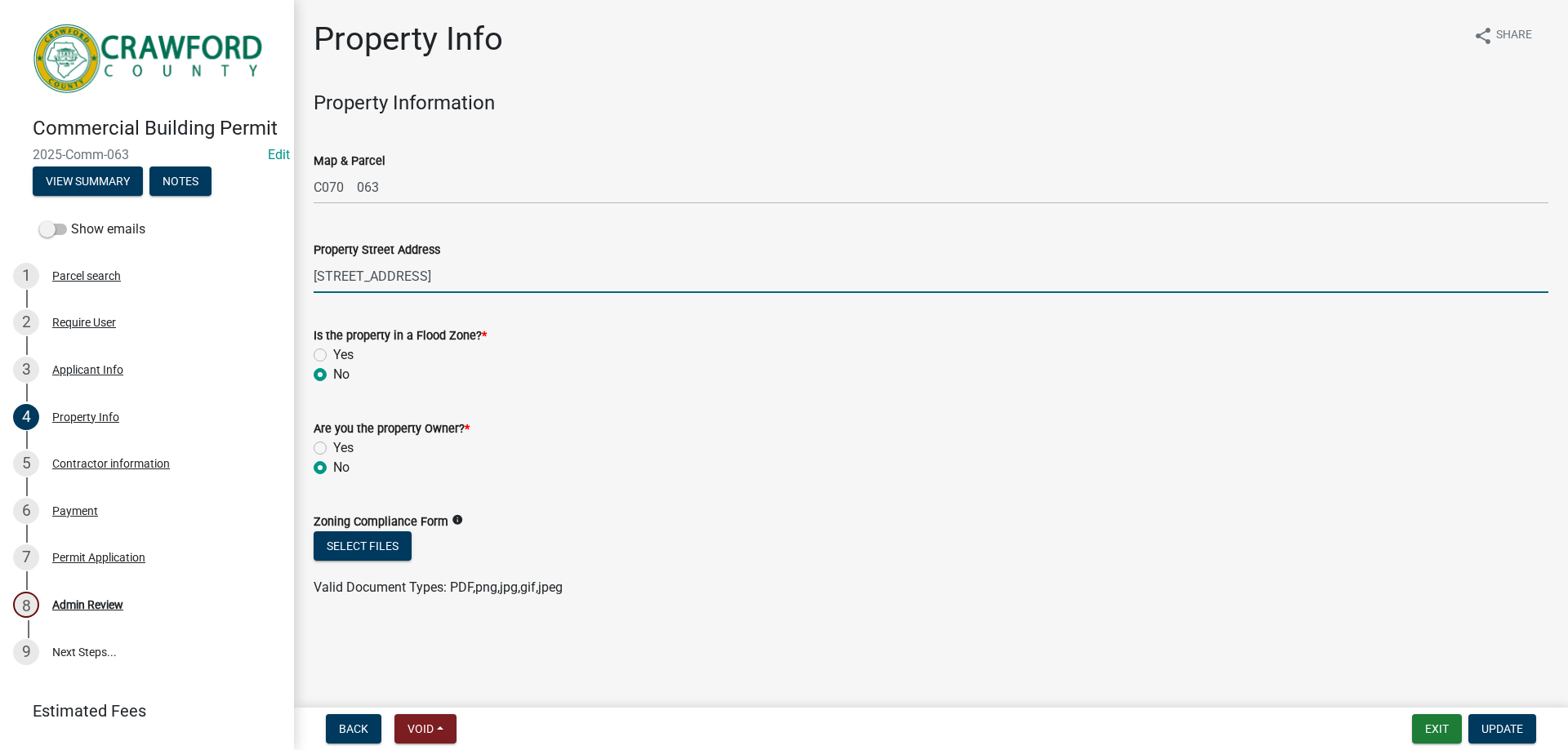
drag, startPoint x: 446, startPoint y: 276, endPoint x: 298, endPoint y: 275, distance: 148.0
click at [298, 275] on div "Property Info share Share Property Information Map & Parcel C070 063 Property S…" at bounding box center [931, 323] width 1274 height 607
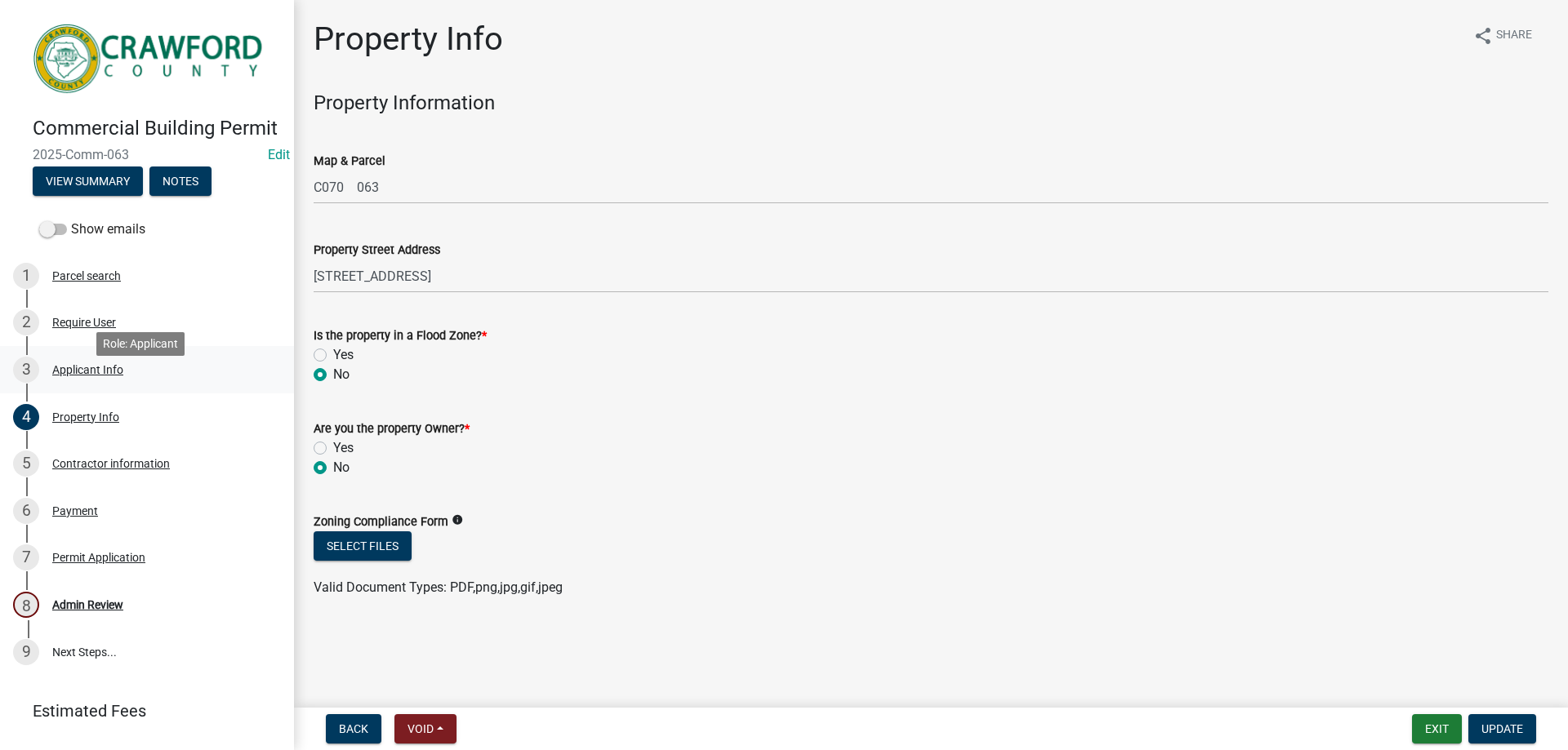
click at [97, 376] on div "Applicant Info" at bounding box center [88, 370] width 71 height 12
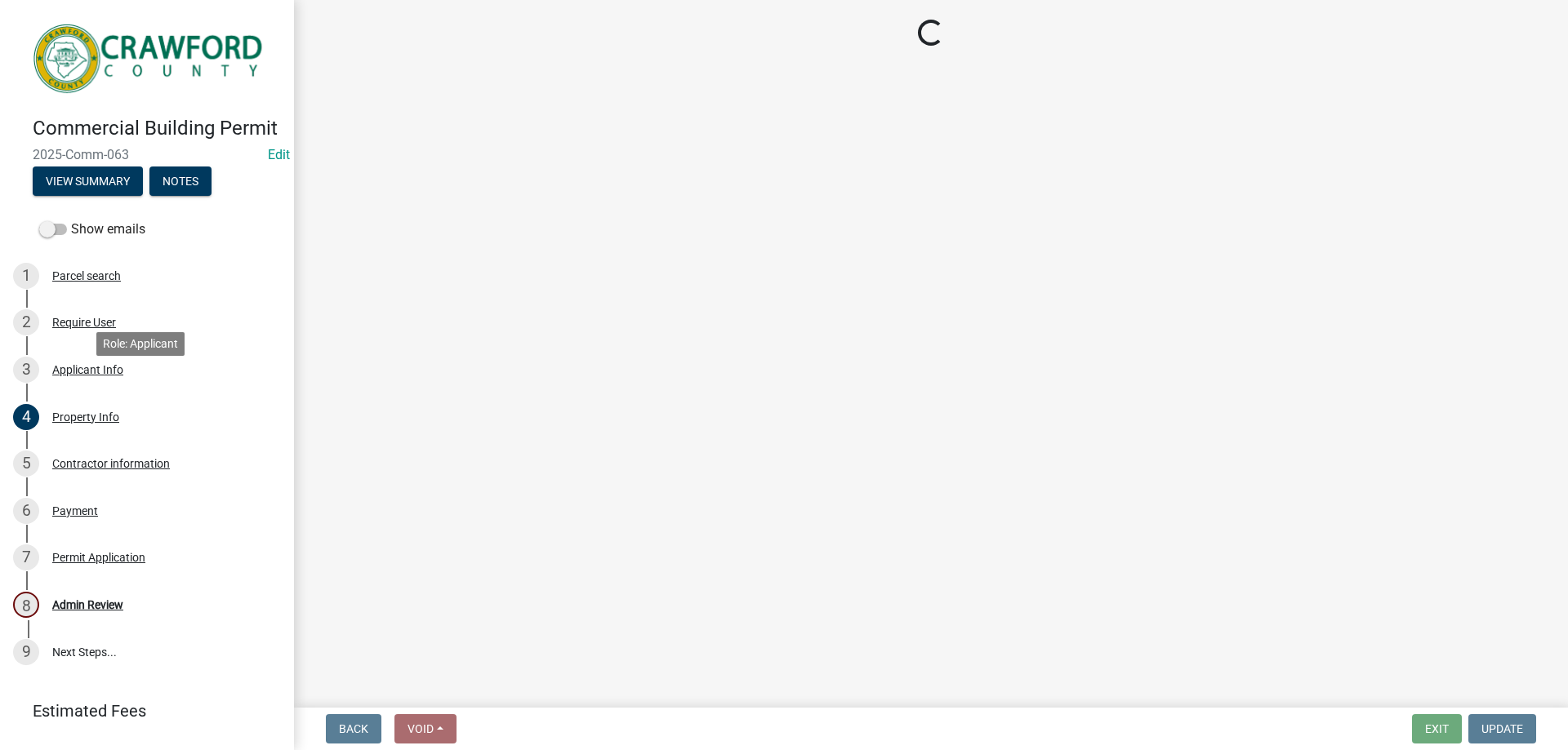
select select "7547654c-6a2b-418c-8f9d-b50998ca6dd7"
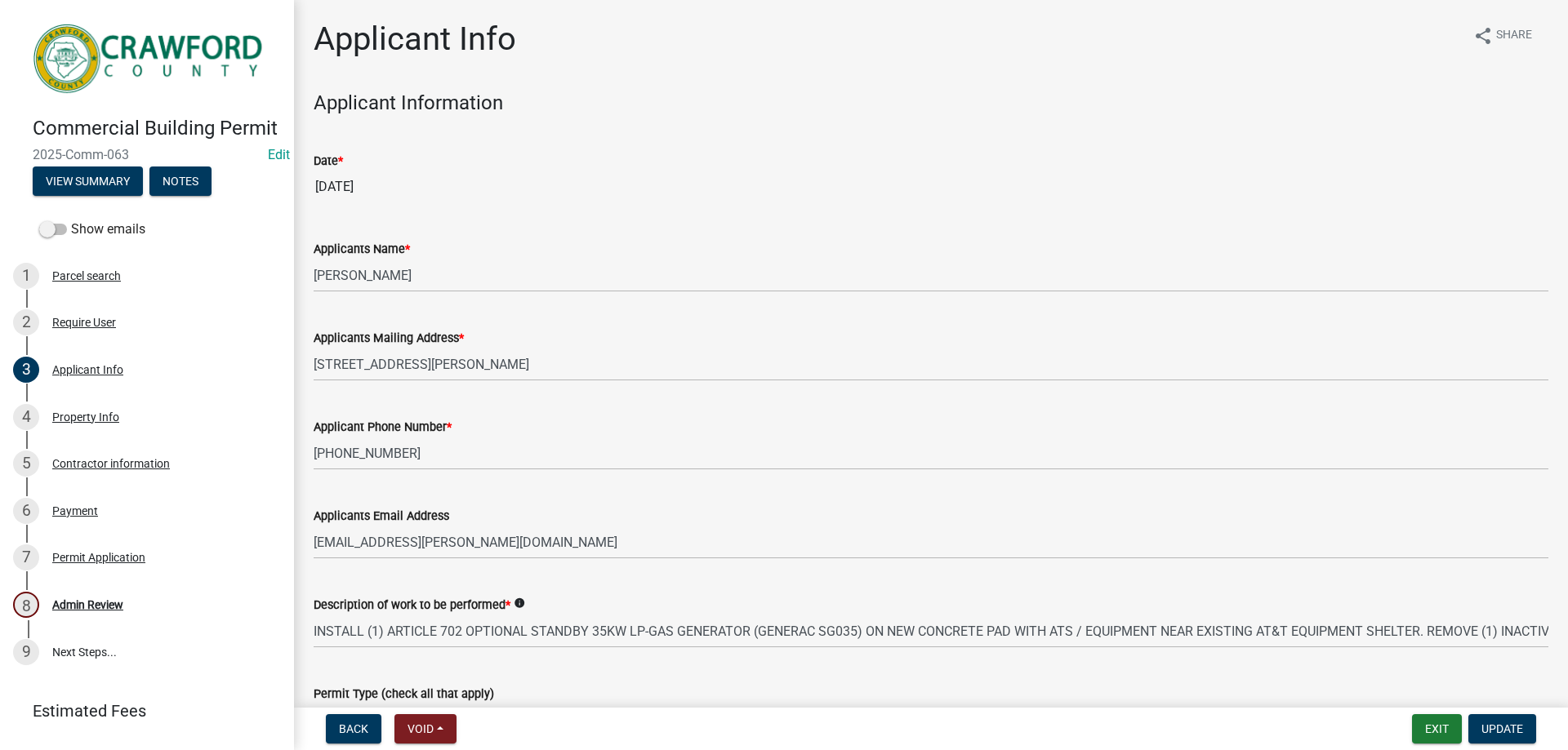
scroll to position [163, 0]
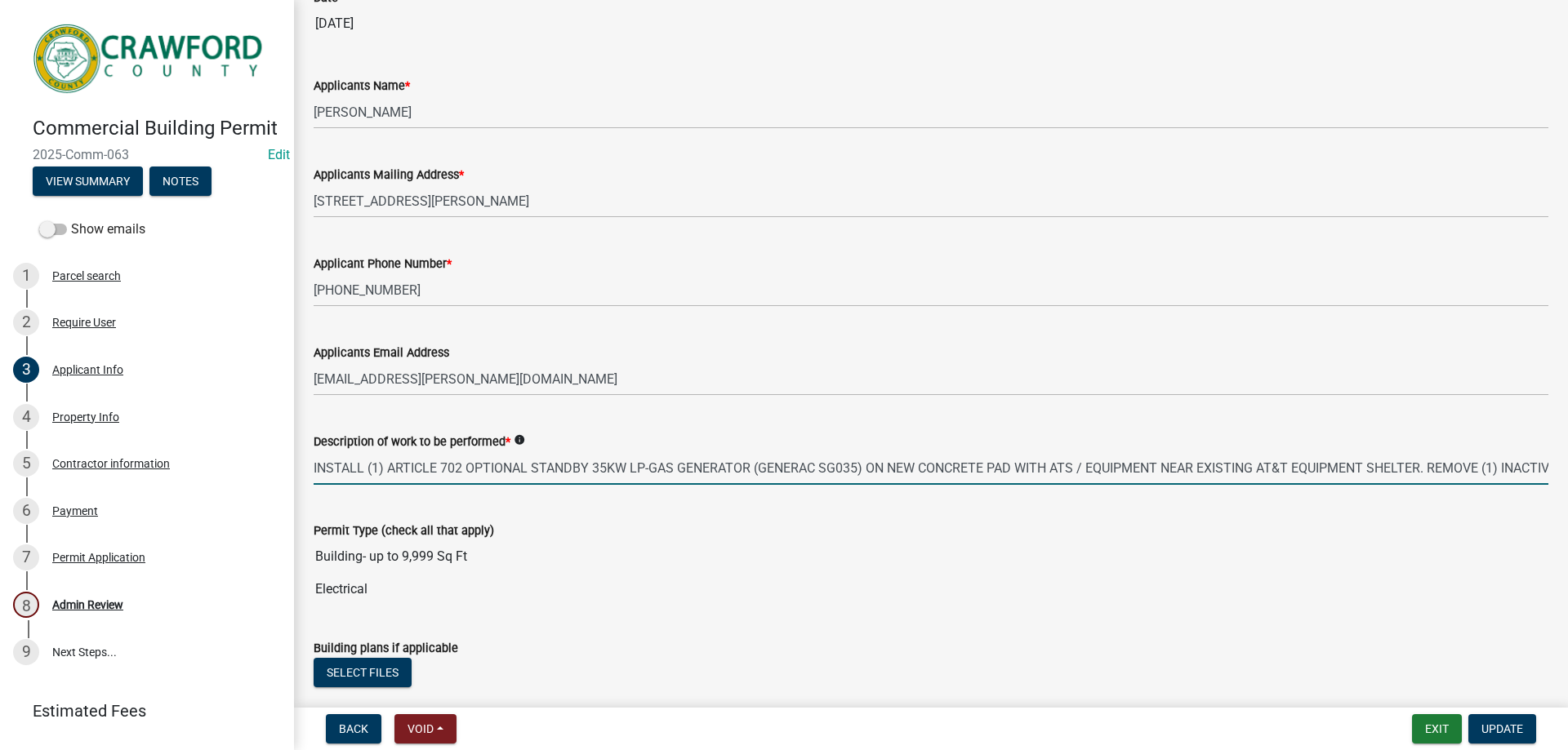
click at [1497, 470] on input "INSTALL (1) ARTICLE 702 OPTIONAL STANDBY 35KW LP-GAS GENERATOR (GENERAC SG035) …" at bounding box center [931, 468] width 1235 height 34
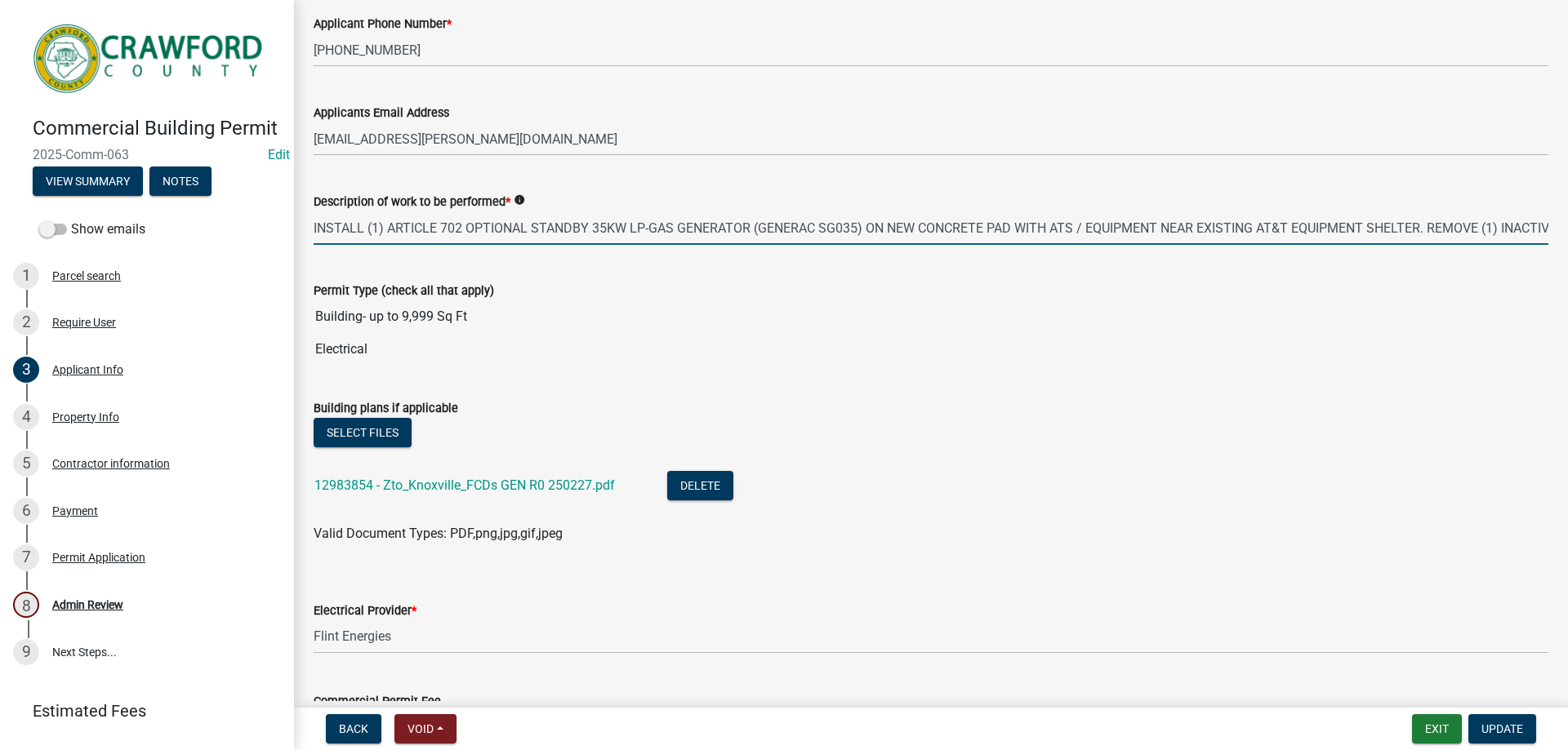
scroll to position [404, 0]
click at [551, 483] on link "12983854 - Zto_Knoxville_FCDs GEN R0 250227.pdf" at bounding box center [465, 485] width 301 height 15
